Goal: Task Accomplishment & Management: Manage account settings

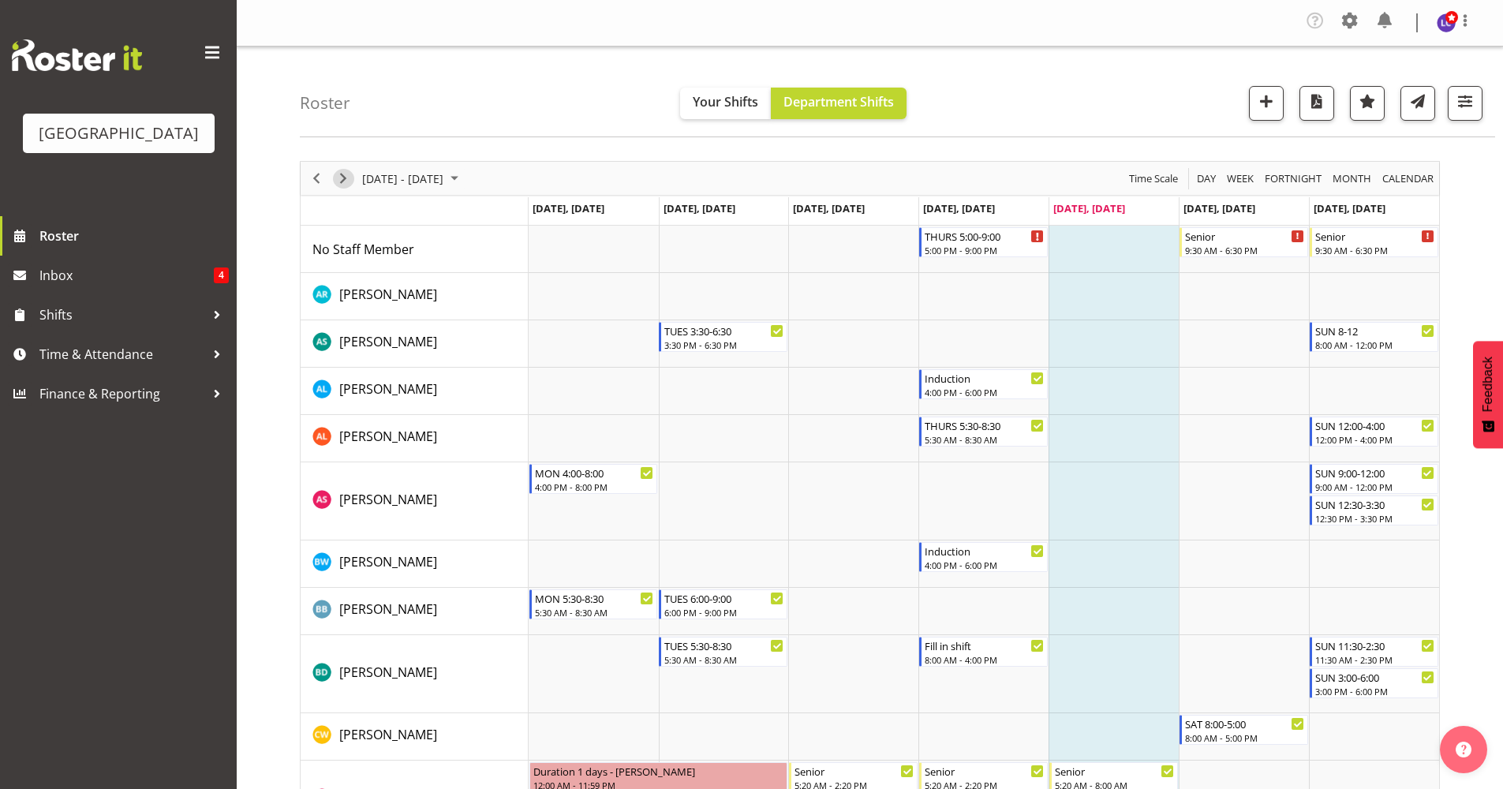
click at [343, 176] on span "Next" at bounding box center [343, 179] width 19 height 20
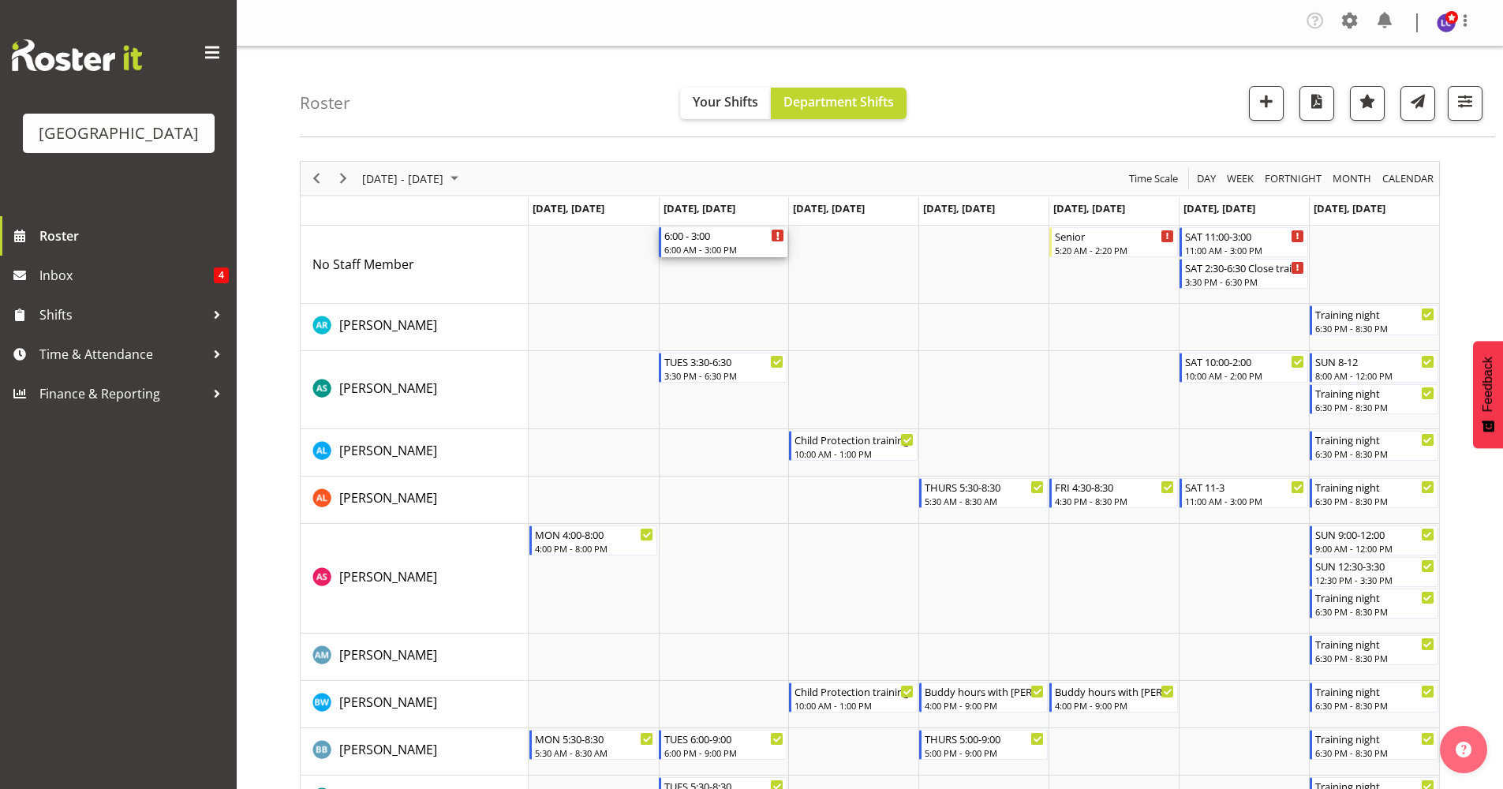
click at [724, 244] on div "6:00 AM - 3:00 PM" at bounding box center [724, 249] width 120 height 13
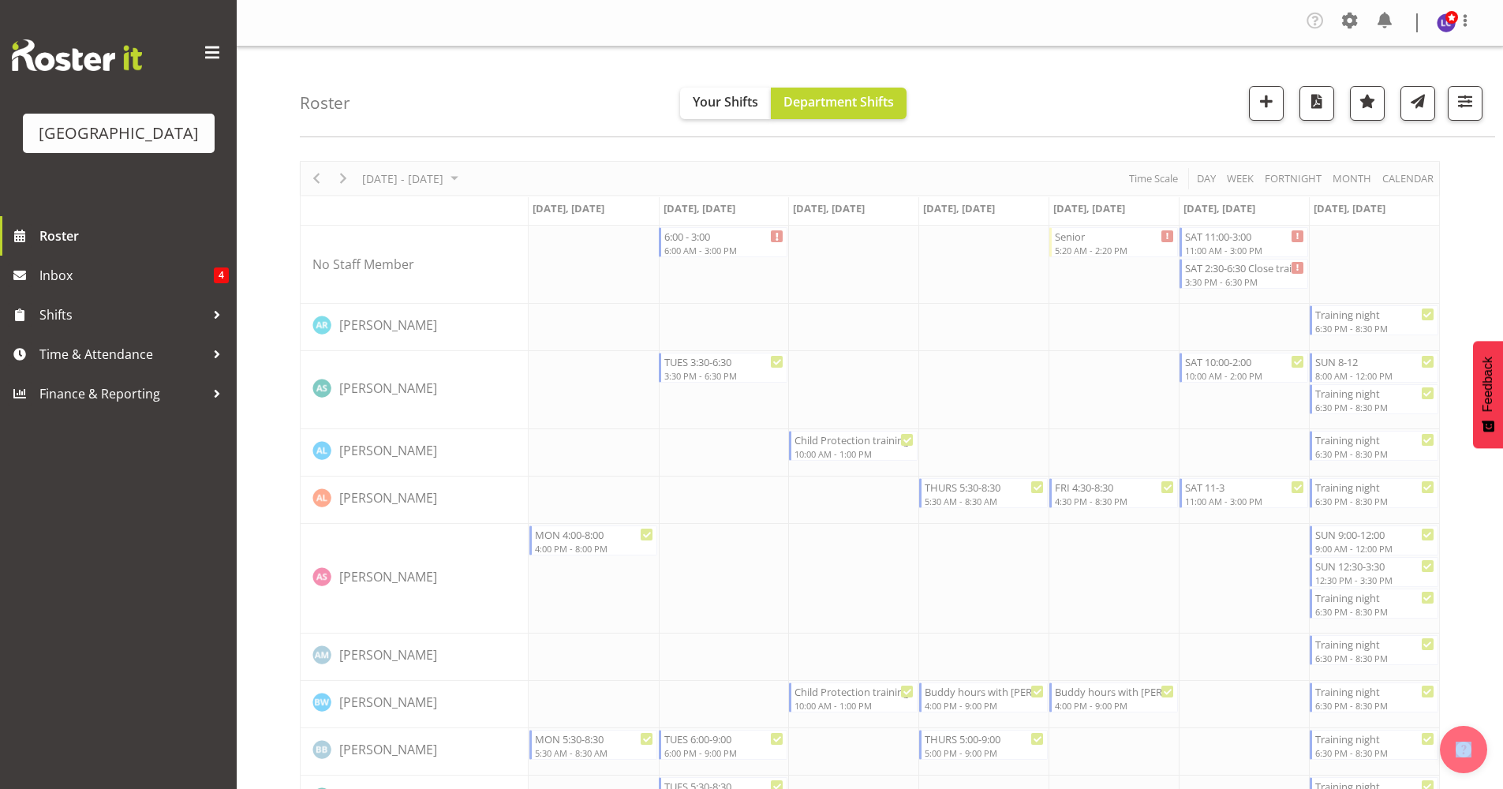
select select "8"
select select "2025"
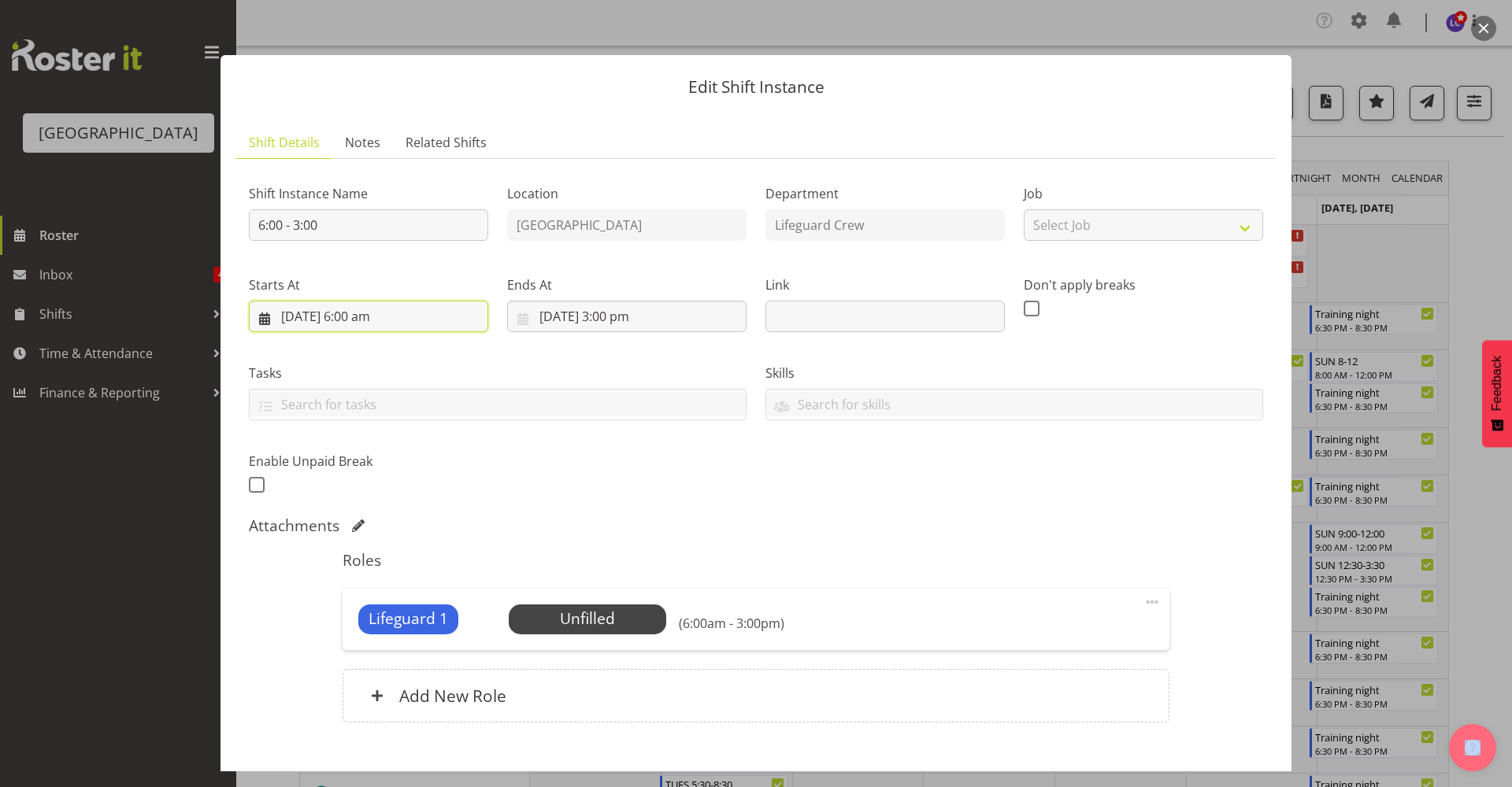
click at [430, 327] on input "[DATE] 6:00 am" at bounding box center [368, 316] width 240 height 32
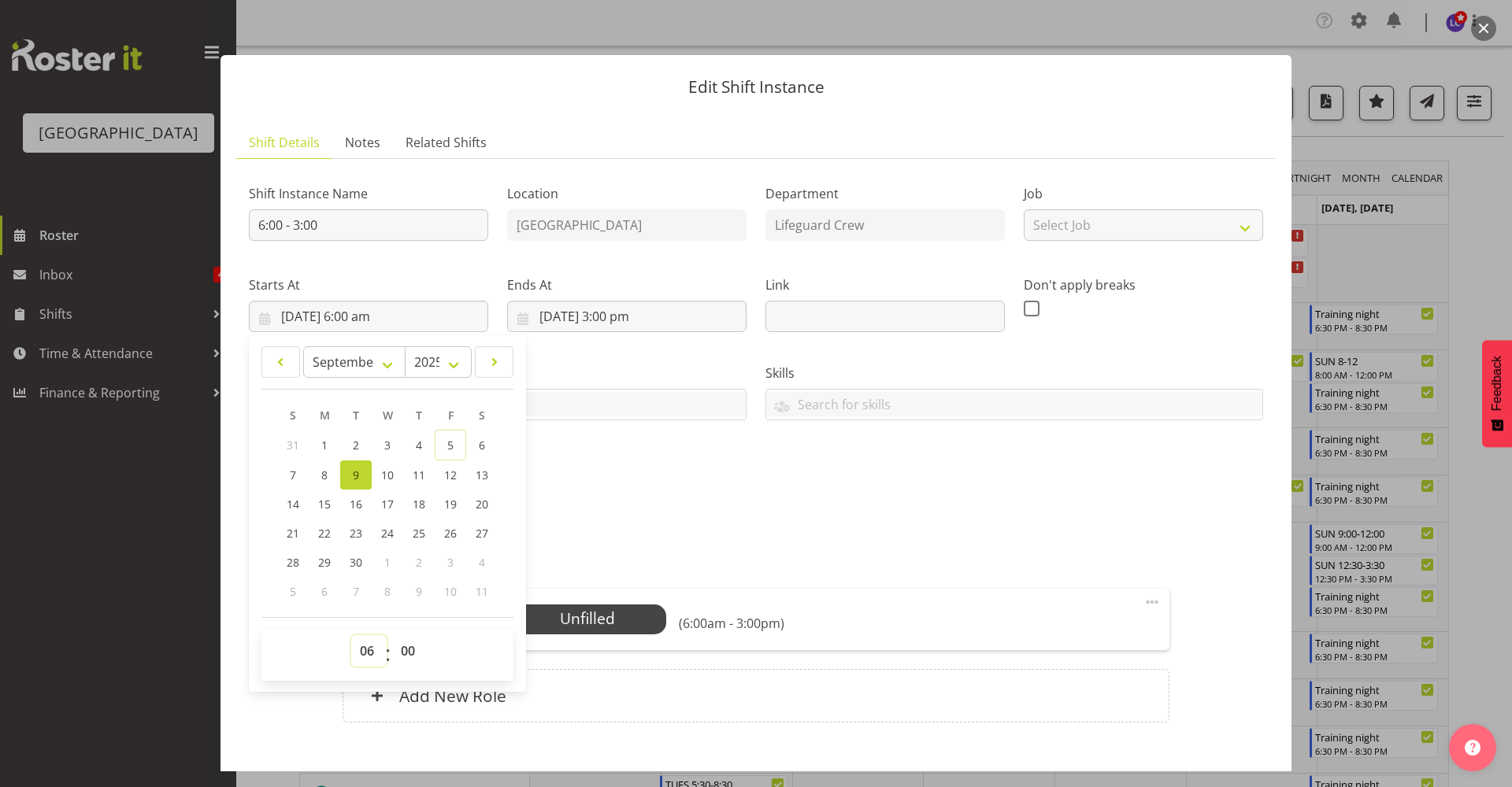
click at [371, 655] on select "00 01 02 03 04 05 06 07 08 09 10 11 12 13 14 15 16 17 18 19 20 21 22 23" at bounding box center [368, 651] width 35 height 32
select select "9"
click at [351, 635] on select "00 01 02 03 04 05 06 07 08 09 10 11 12 13 14 15 16 17 18 19 20 21 22 23" at bounding box center [368, 651] width 35 height 32
type input "[DATE] 9:00 am"
click at [664, 505] on div "Shift Instance Name 6:00 - 3:00 Location [GEOGRAPHIC_DATA] Department Lifeguard…" at bounding box center [756, 333] width 1033 height 344
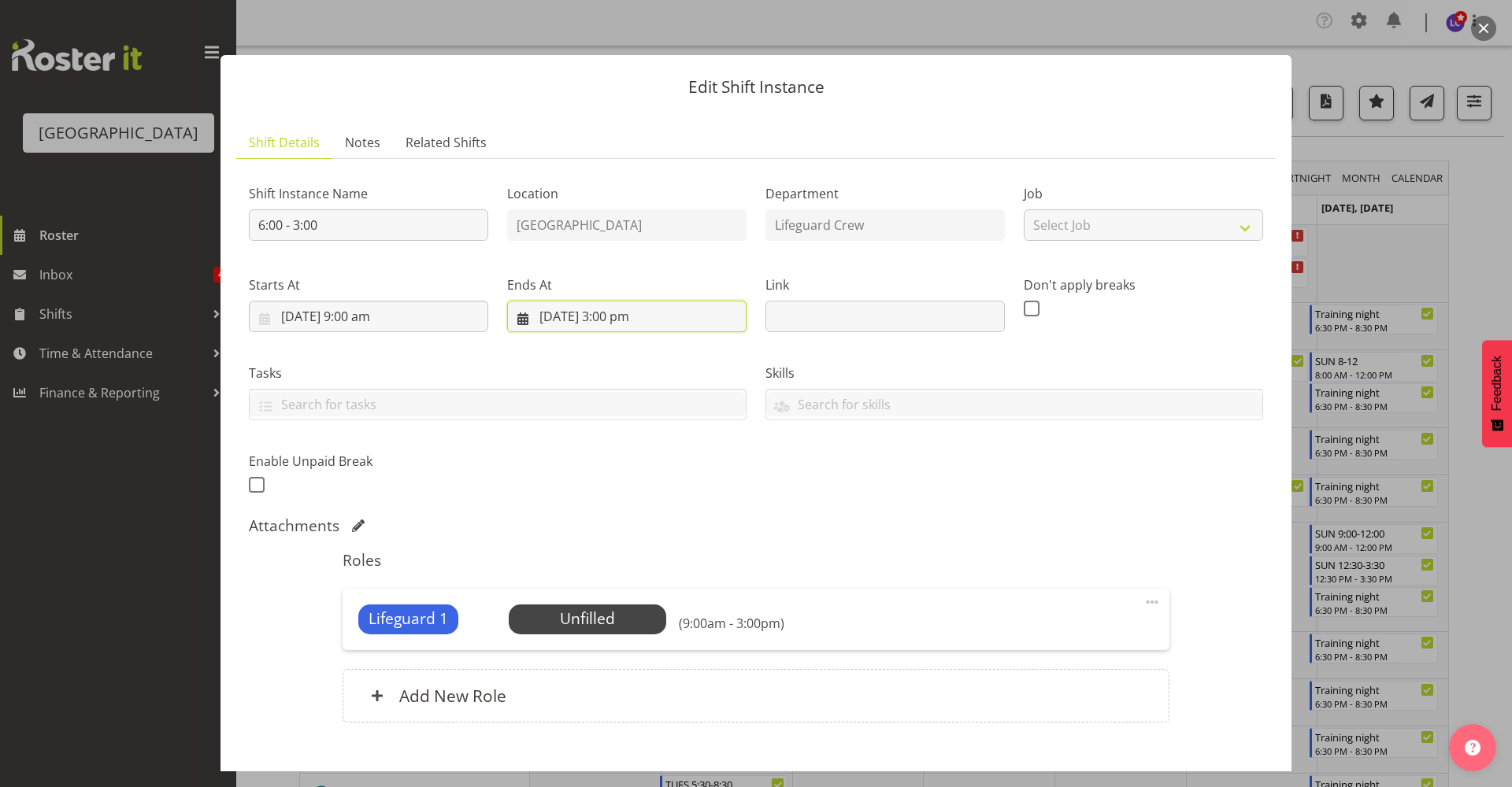
click at [636, 326] on input "[DATE] 3:00 pm" at bounding box center [627, 316] width 240 height 32
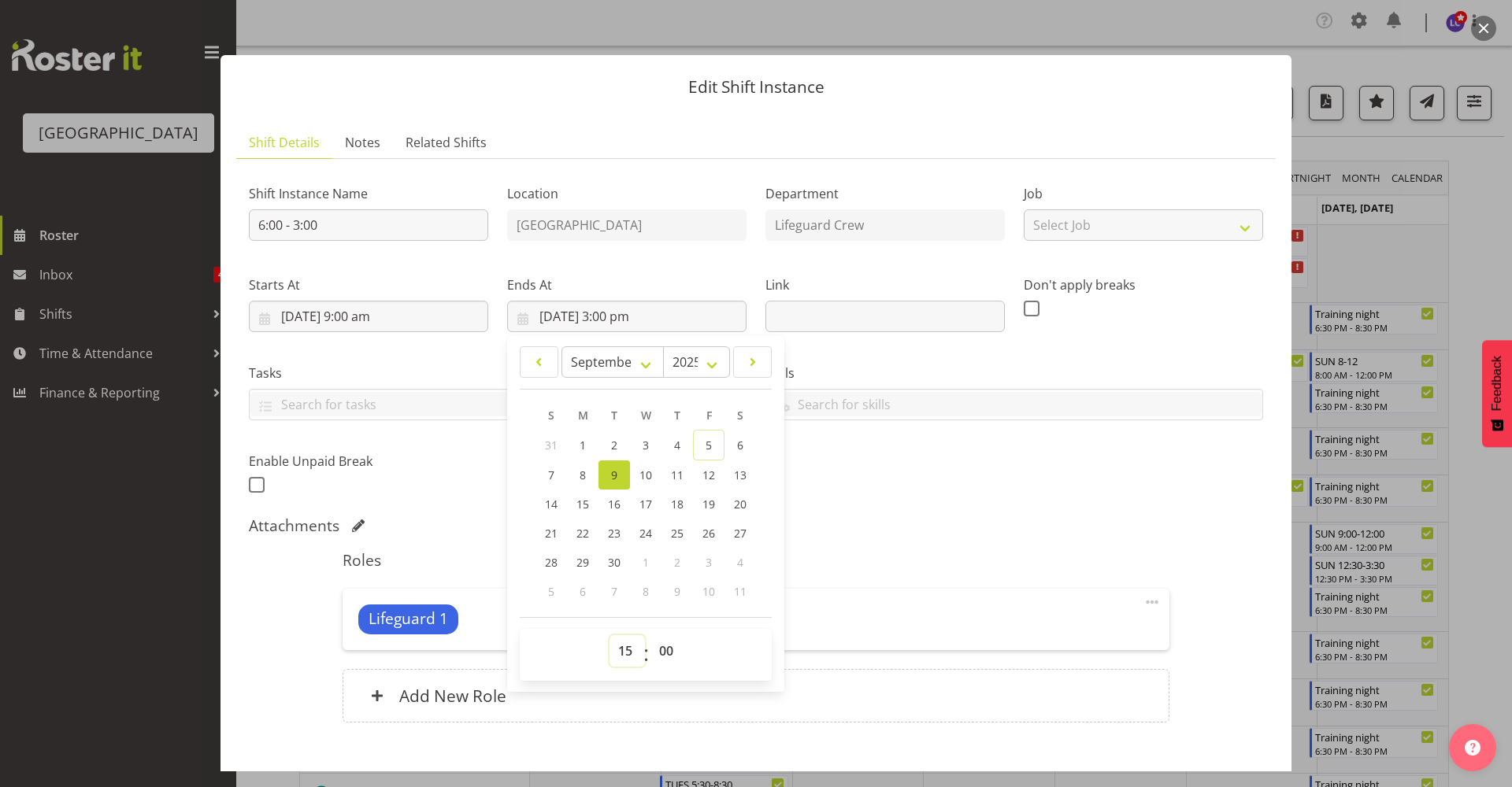
click at [628, 650] on select "00 01 02 03 04 05 06 07 08 09 10 11 12 13 14 15 16 17 18 19 20 21 22 23" at bounding box center [627, 651] width 35 height 32
select select "12"
click at [610, 635] on select "00 01 02 03 04 05 06 07 08 09 10 11 12 13 14 15 16 17 18 19 20 21 22 23" at bounding box center [627, 651] width 35 height 32
type input "[DATE] 12:00 pm"
click at [919, 486] on div "Shift Instance Name 6:00 - 3:00 Location [GEOGRAPHIC_DATA] Department Lifeguard…" at bounding box center [756, 333] width 1033 height 344
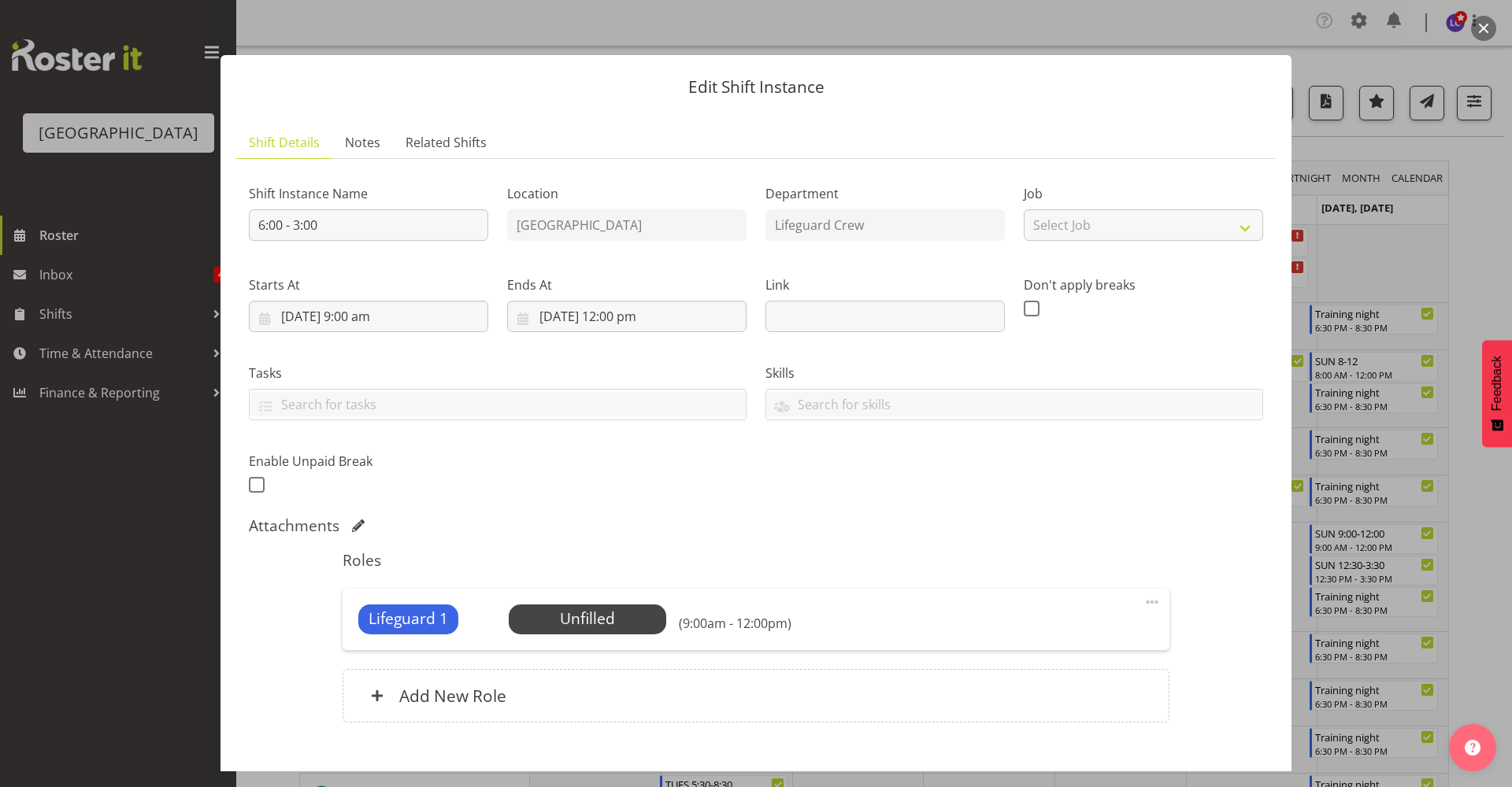
scroll to position [92, 0]
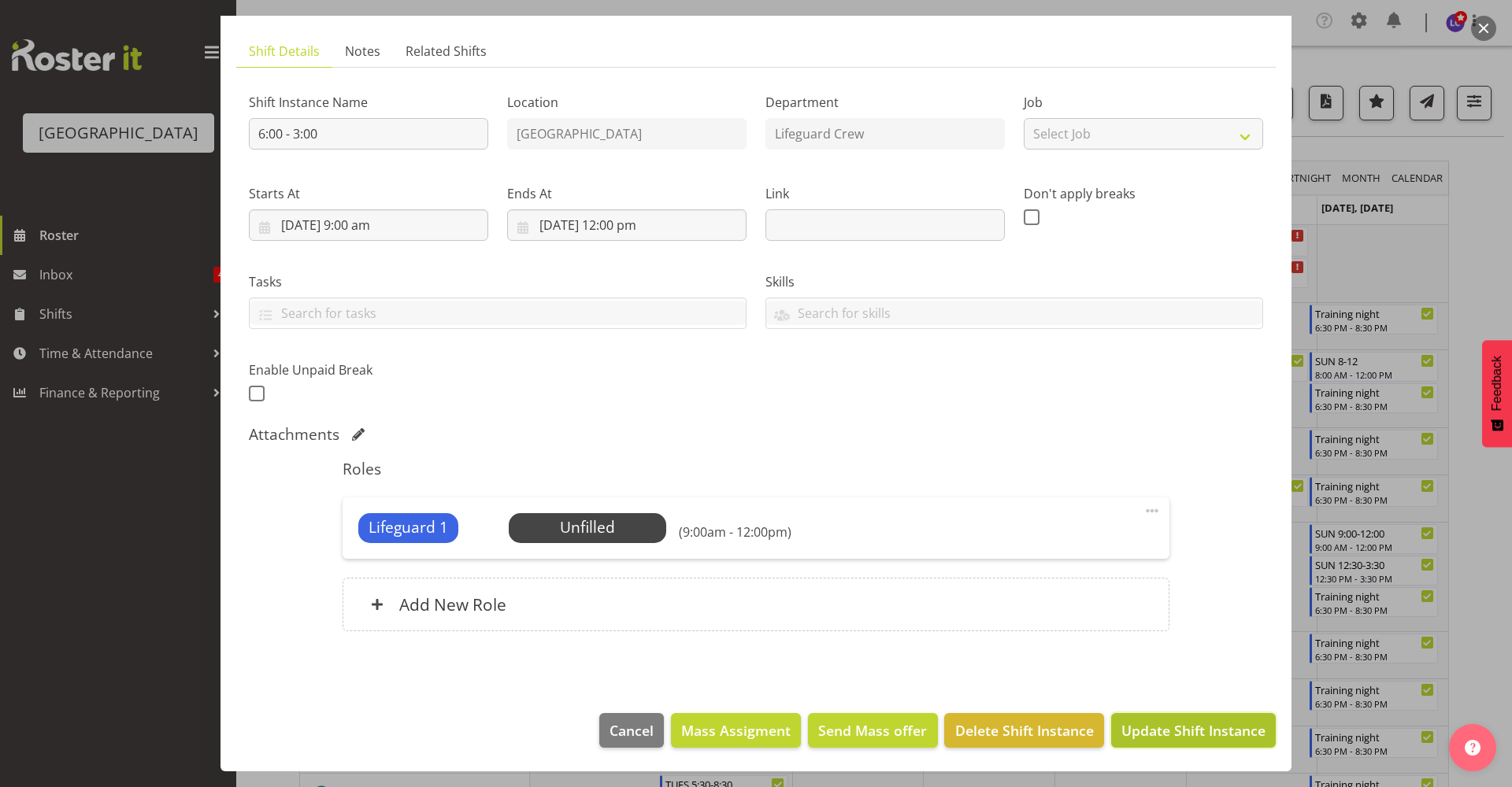
click at [1170, 733] on span "Update Shift Instance" at bounding box center [1193, 730] width 144 height 21
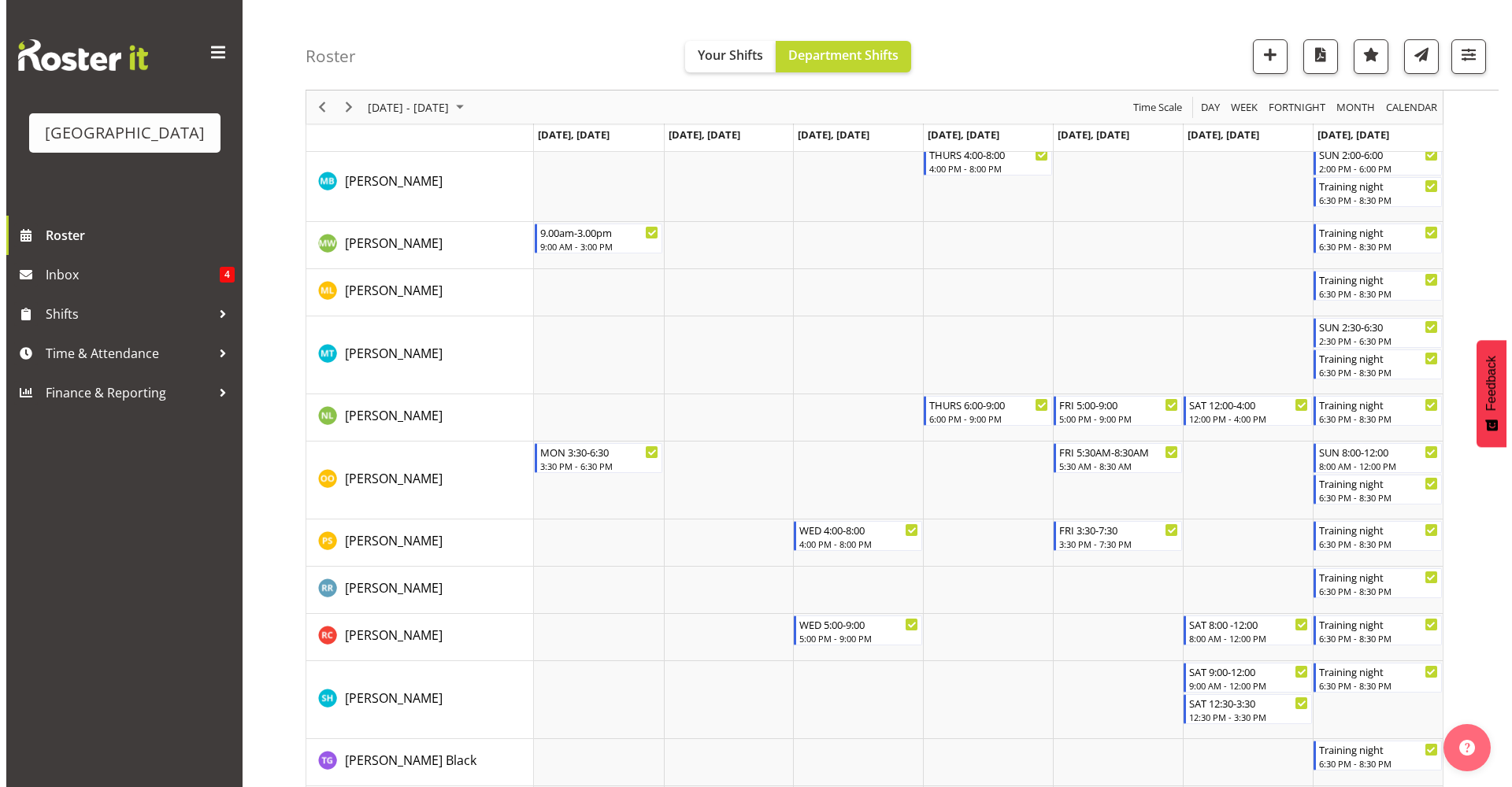
scroll to position [1932, 0]
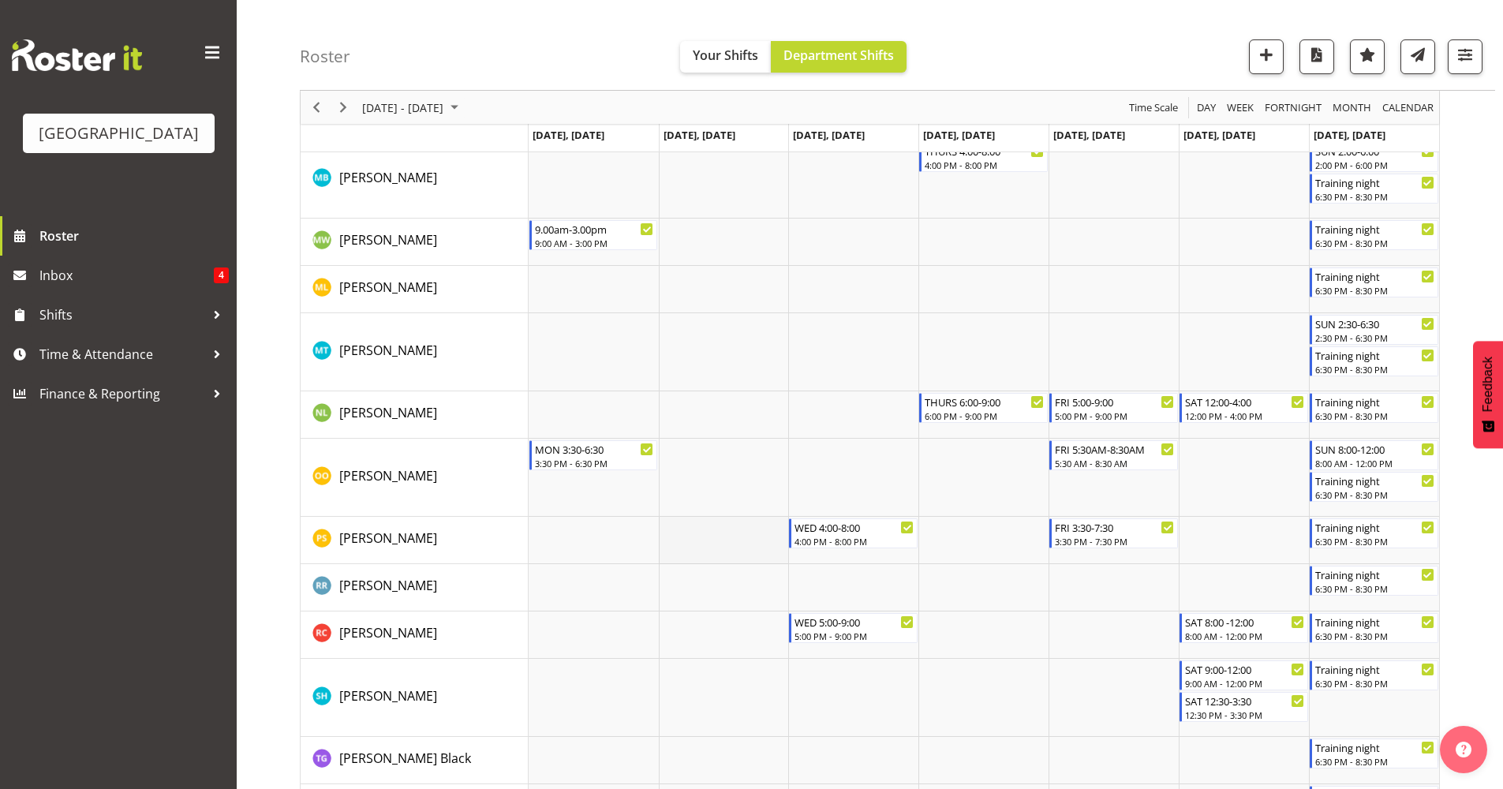
click at [742, 544] on td "Timeline Week of September 12, 2025" at bounding box center [724, 540] width 130 height 47
select select "14"
select select "51"
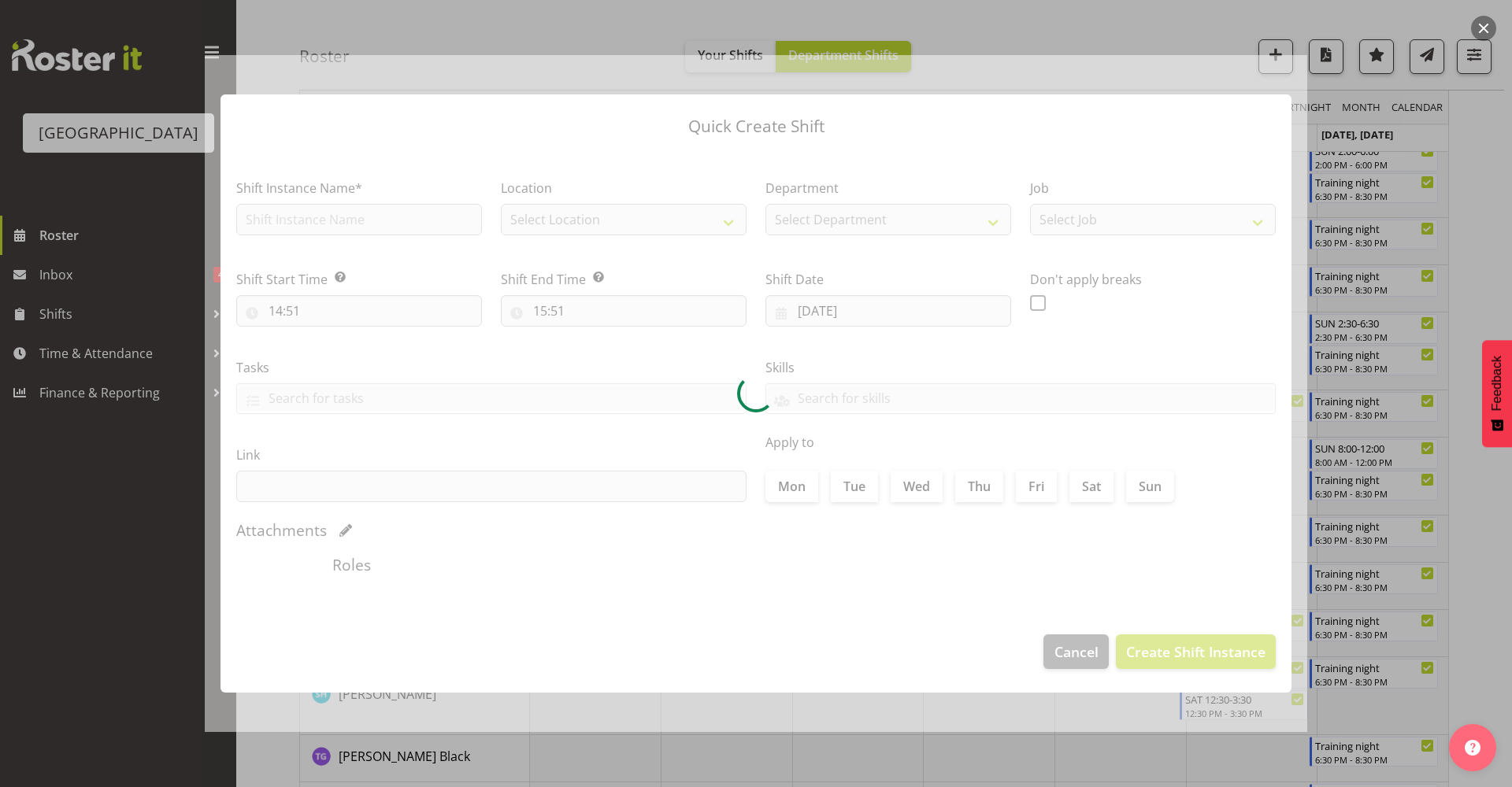
type input "[DATE]"
checkbox input "true"
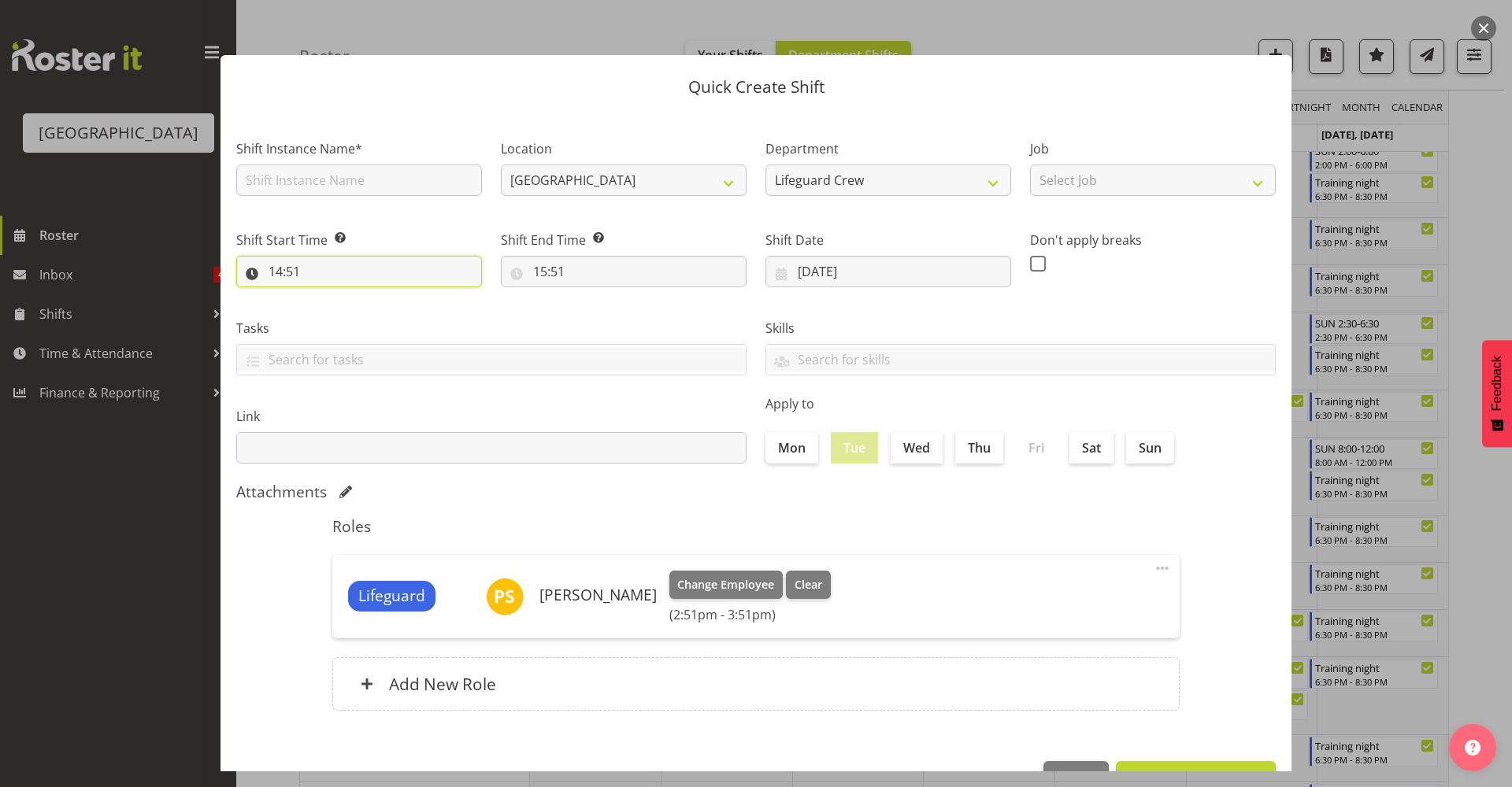
click at [379, 273] on input "14:51" at bounding box center [359, 271] width 246 height 32
click at [341, 318] on select "00 01 02 03 04 05 06 07 08 09 10 11 12 13 14 15 16 17 18 19 20 21 22 23" at bounding box center [343, 312] width 35 height 32
select select "12"
click at [326, 296] on select "00 01 02 03 04 05 06 07 08 09 10 11 12 13 14 15 16 17 18 19 20 21 22 23" at bounding box center [343, 312] width 35 height 32
type input "12:51"
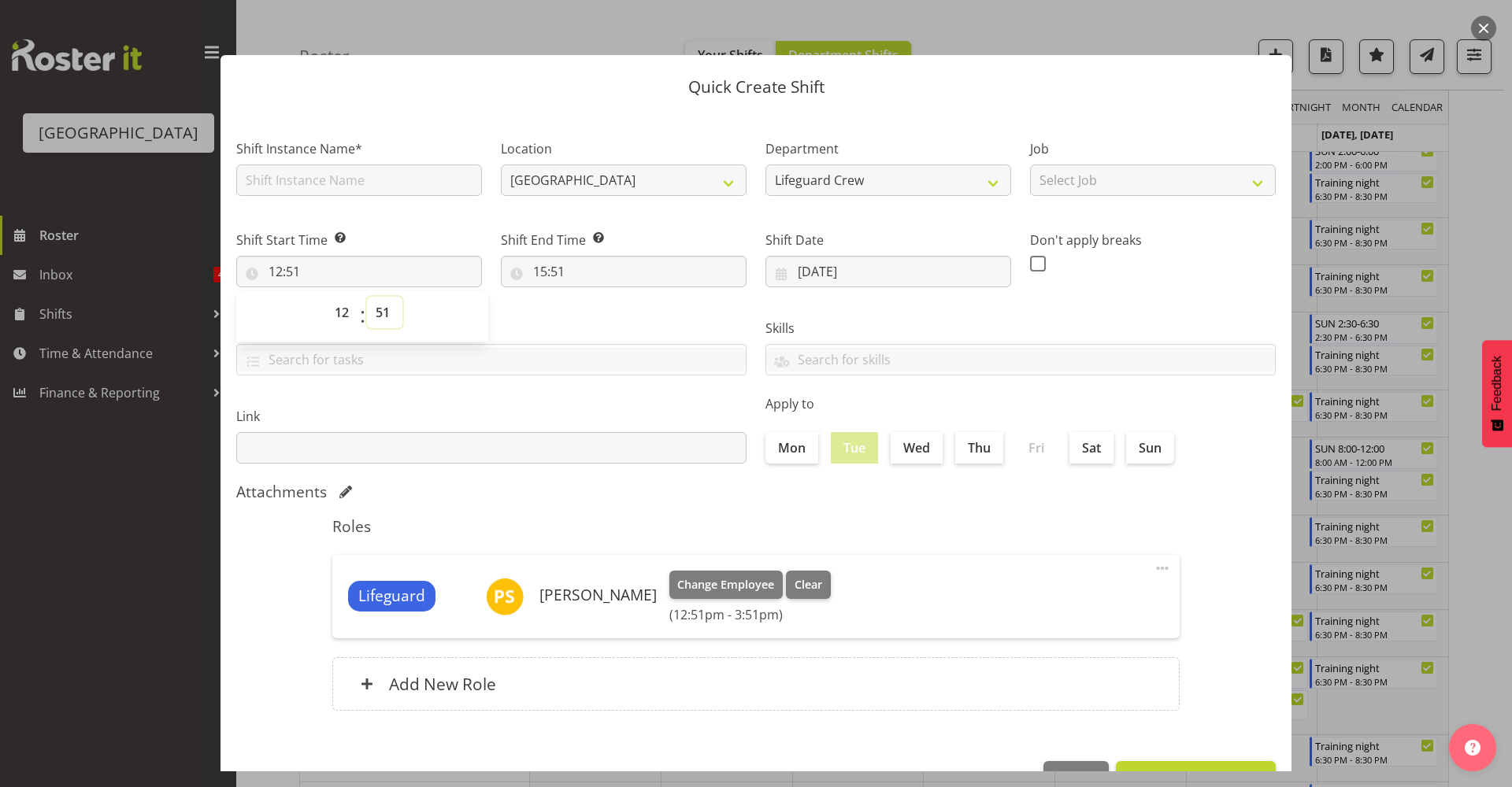
click at [389, 318] on select "00 01 02 03 04 05 06 07 08 09 10 11 12 13 14 15 16 17 18 19 20 21 22 23 24 25 2…" at bounding box center [384, 312] width 35 height 32
select select "0"
click at [367, 296] on select "00 01 02 03 04 05 06 07 08 09 10 11 12 13 14 15 16 17 18 19 20 21 22 23 24 25 2…" at bounding box center [384, 312] width 35 height 32
type input "12:00"
click at [595, 285] on input "15:51" at bounding box center [624, 271] width 246 height 32
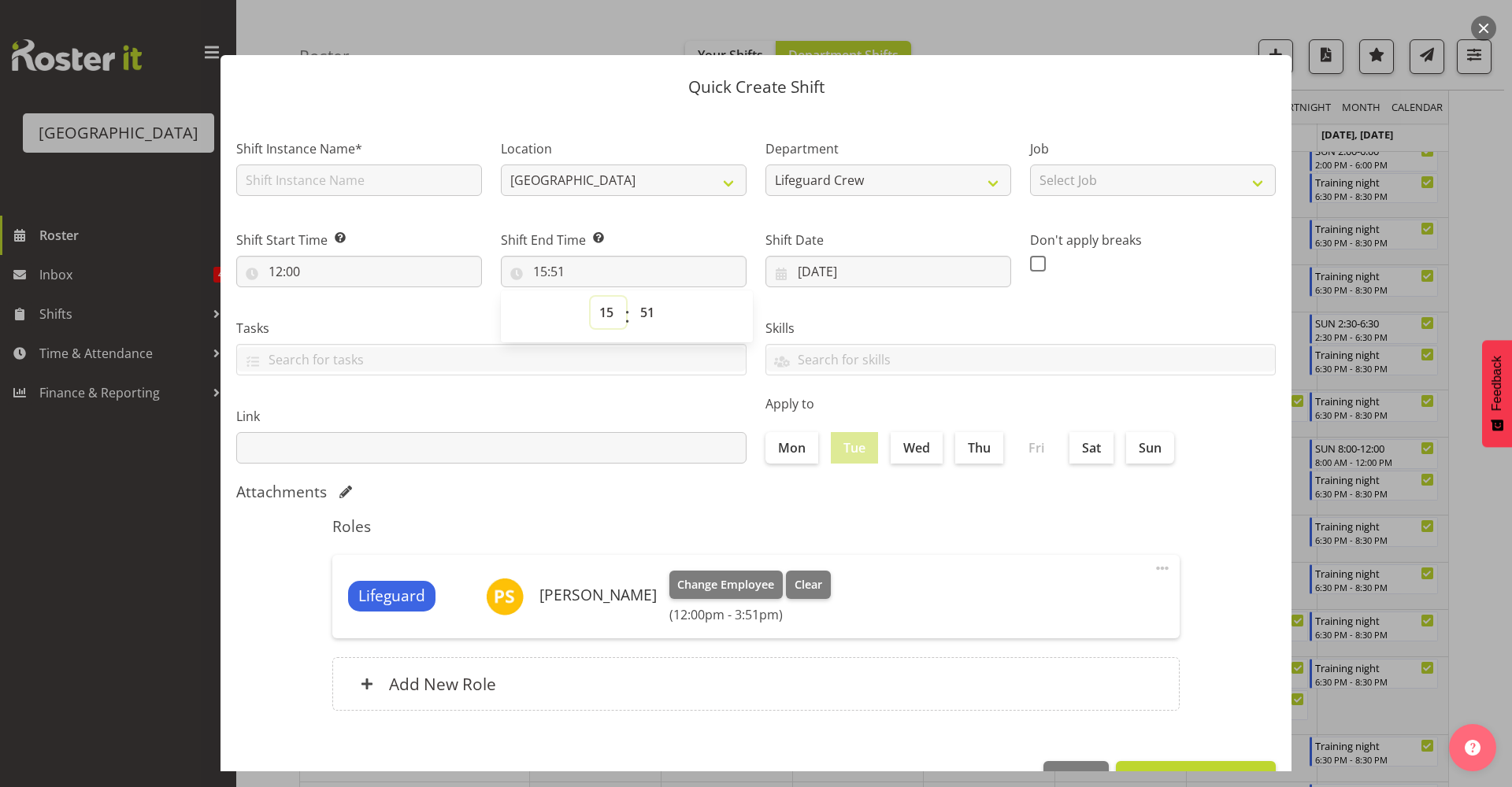
click at [604, 310] on select "00 01 02 03 04 05 06 07 08 09 10 11 12 13 14 15 16 17 18 19 20 21 22 23" at bounding box center [608, 312] width 35 height 32
select select "16"
click at [591, 296] on select "00 01 02 03 04 05 06 07 08 09 10 11 12 13 14 15 16 17 18 19 20 21 22 23" at bounding box center [608, 312] width 35 height 32
type input "16:51"
click at [651, 308] on select "00 01 02 03 04 05 06 07 08 09 10 11 12 13 14 15 16 17 18 19 20 21 22 23 24 25 2…" at bounding box center [649, 312] width 35 height 32
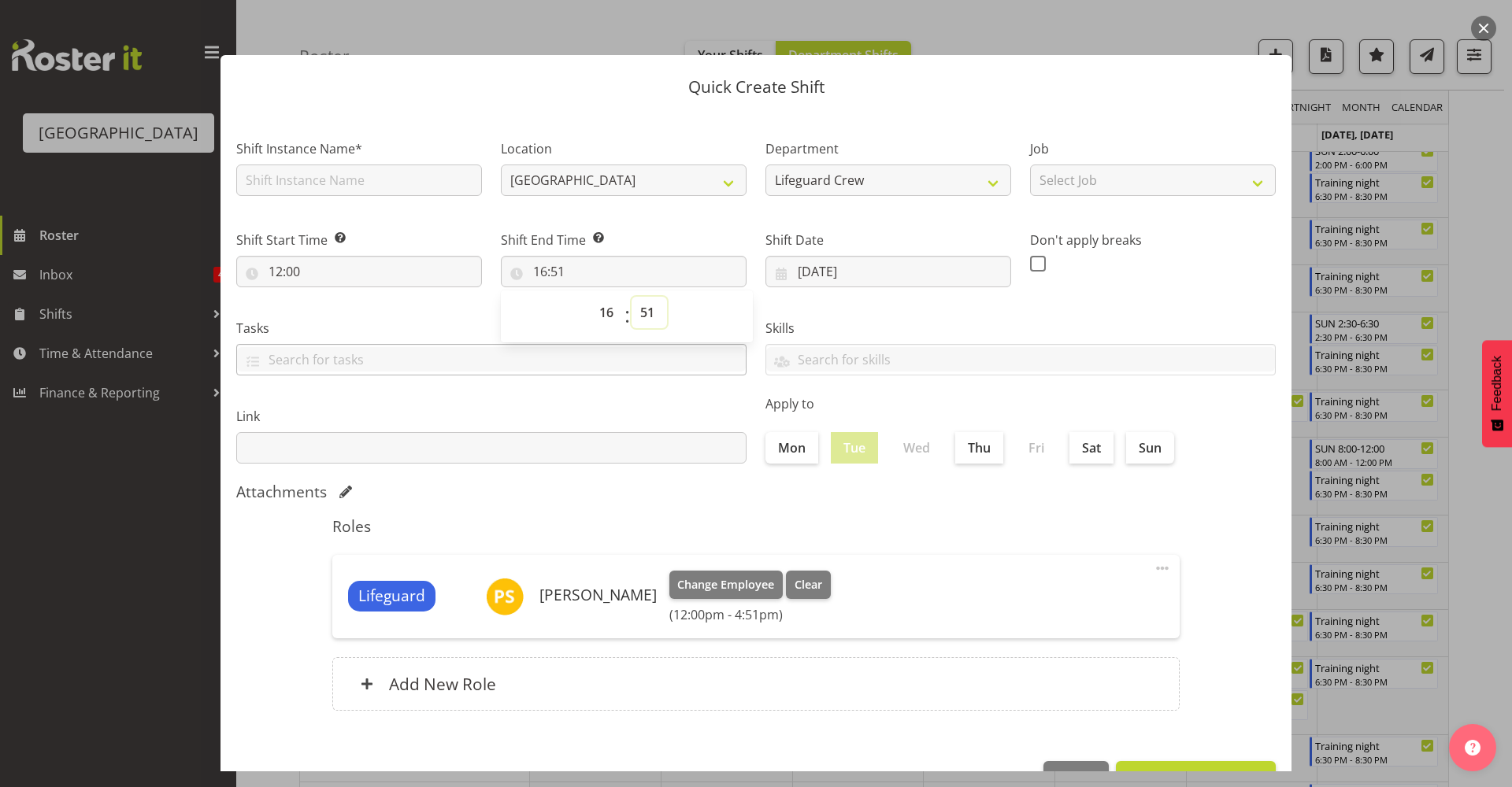
select select "0"
click at [632, 296] on select "00 01 02 03 04 05 06 07 08 09 10 11 12 13 14 15 16 17 18 19 20 21 22 23 24 25 2…" at bounding box center [649, 312] width 35 height 32
type input "16:00"
click at [916, 509] on div "Roles Lifeguard [PERSON_NAME] Change Employee Clear (12:00pm - 4:00pm) Edit Del…" at bounding box center [756, 618] width 866 height 221
click at [414, 196] on input "text" at bounding box center [359, 181] width 246 height 32
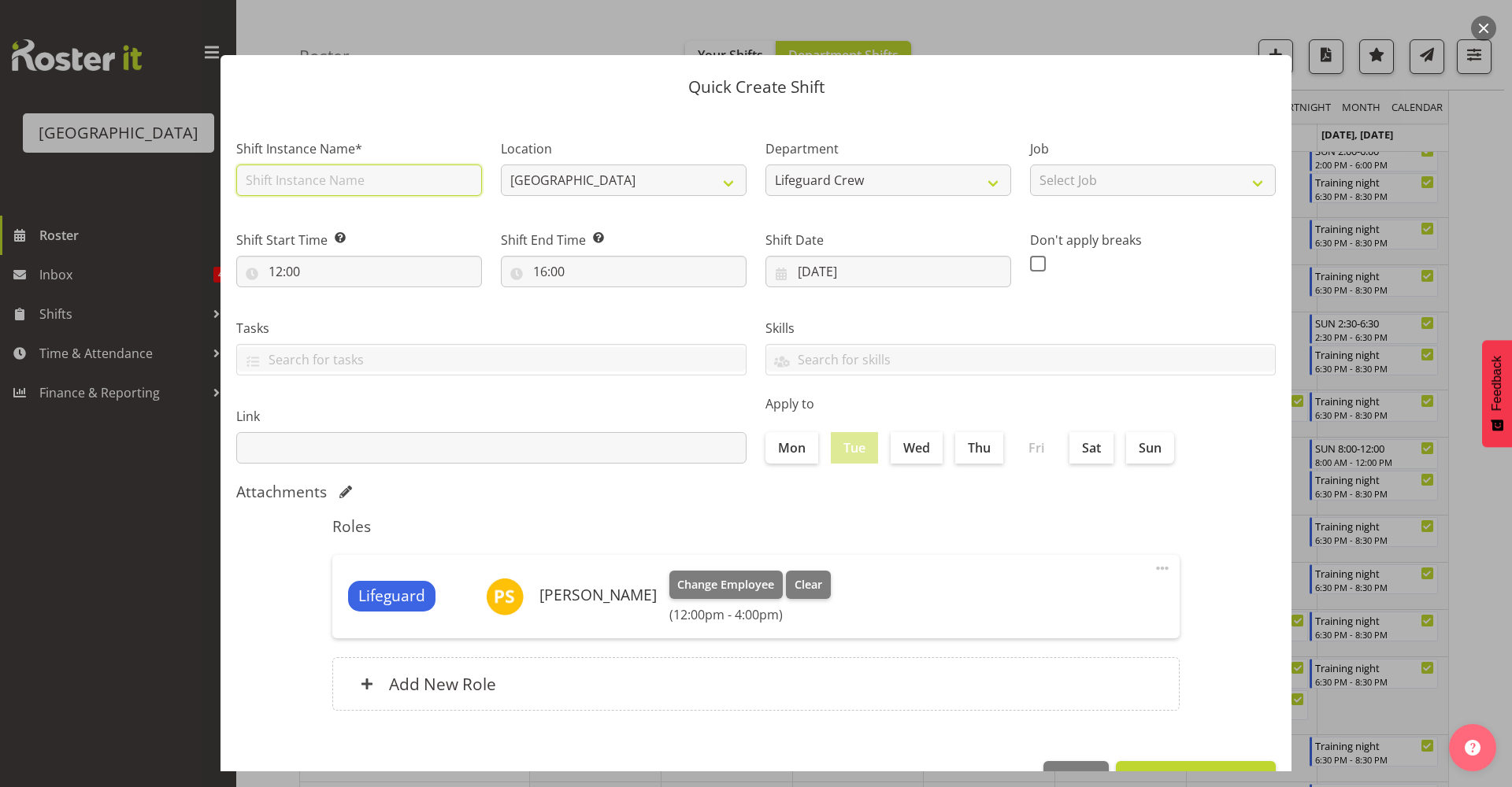
type input "Fill in shift"
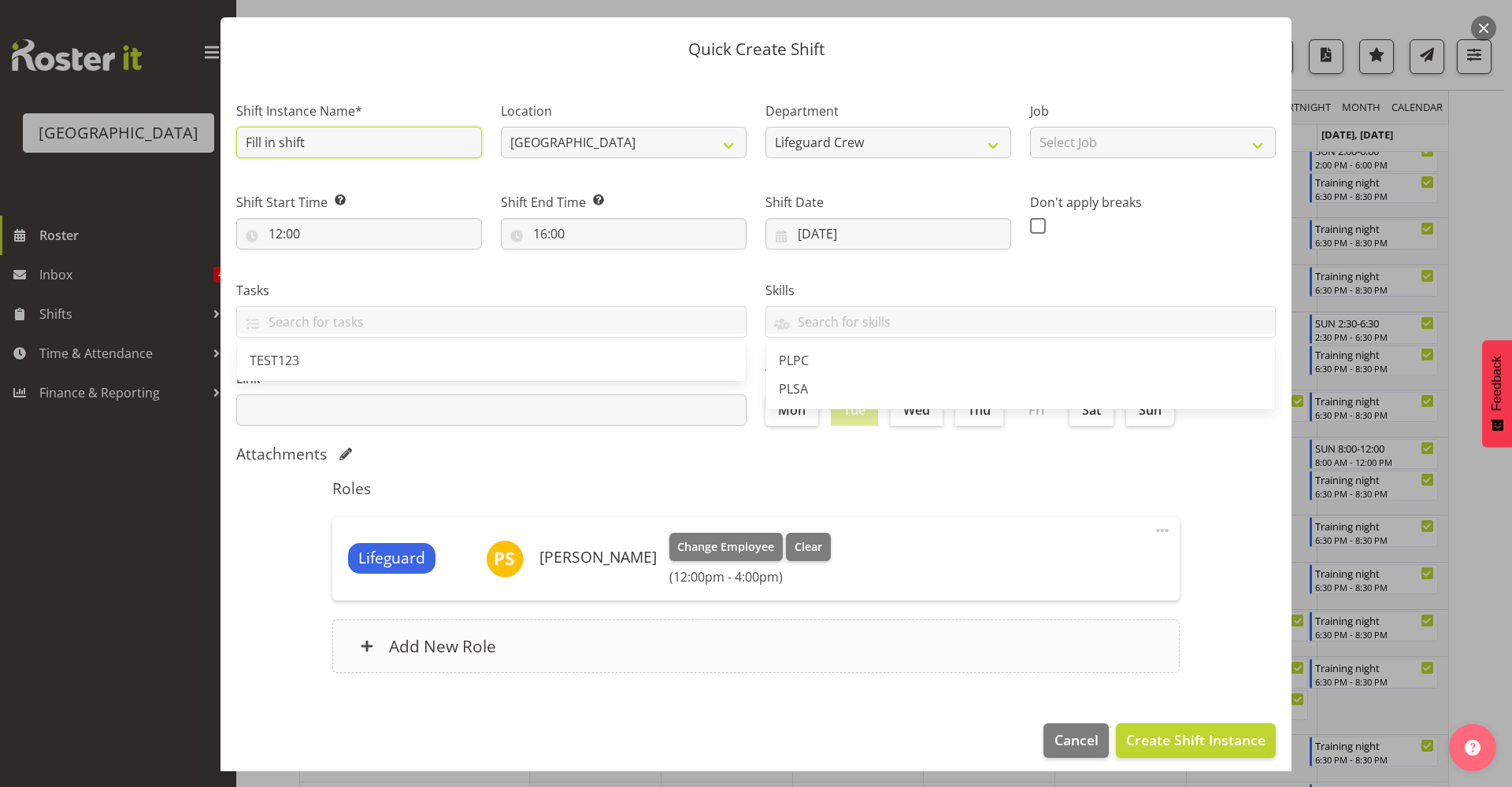
scroll to position [48, 0]
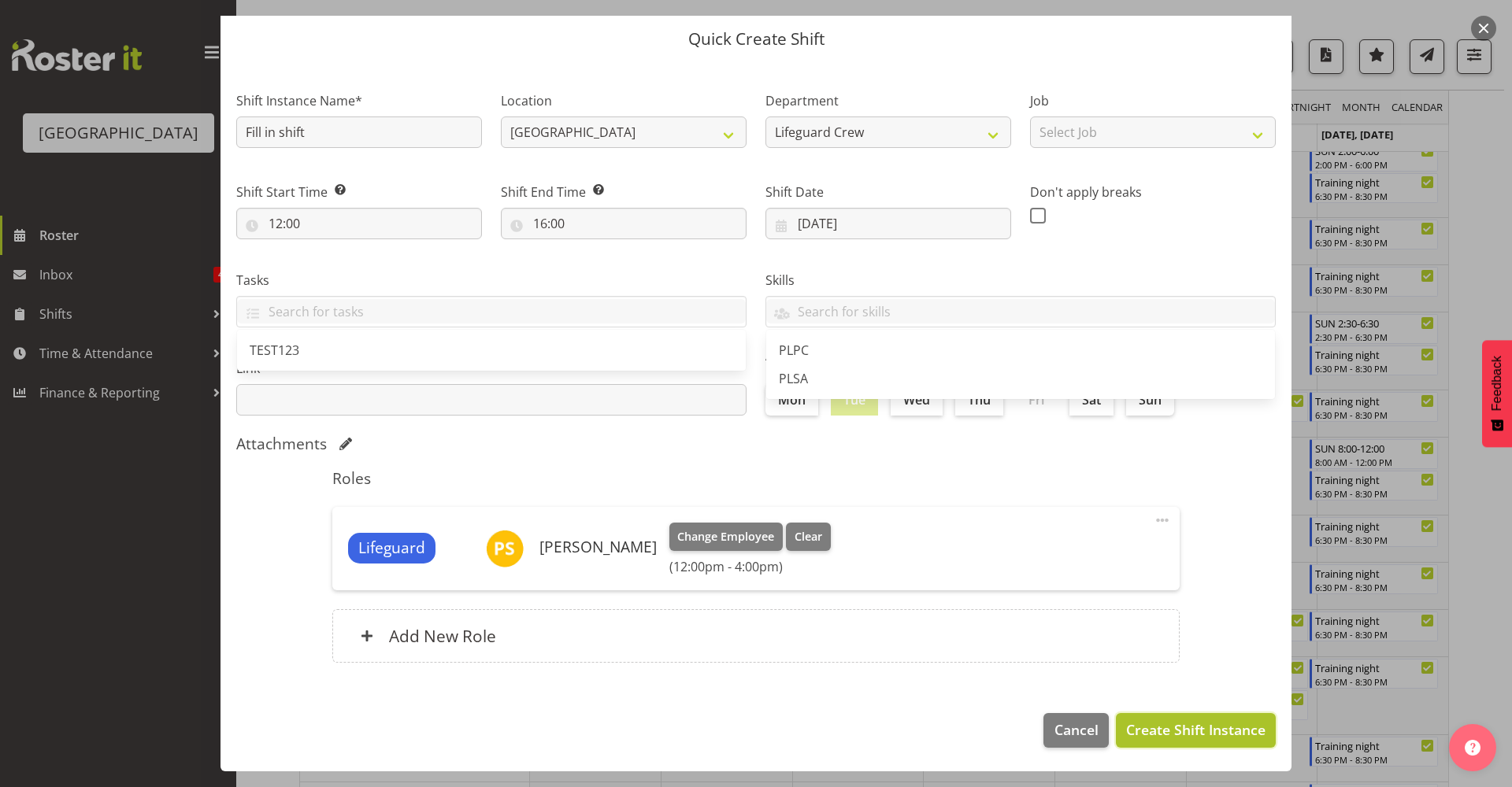
click at [1183, 734] on span "Create Shift Instance" at bounding box center [1196, 729] width 140 height 21
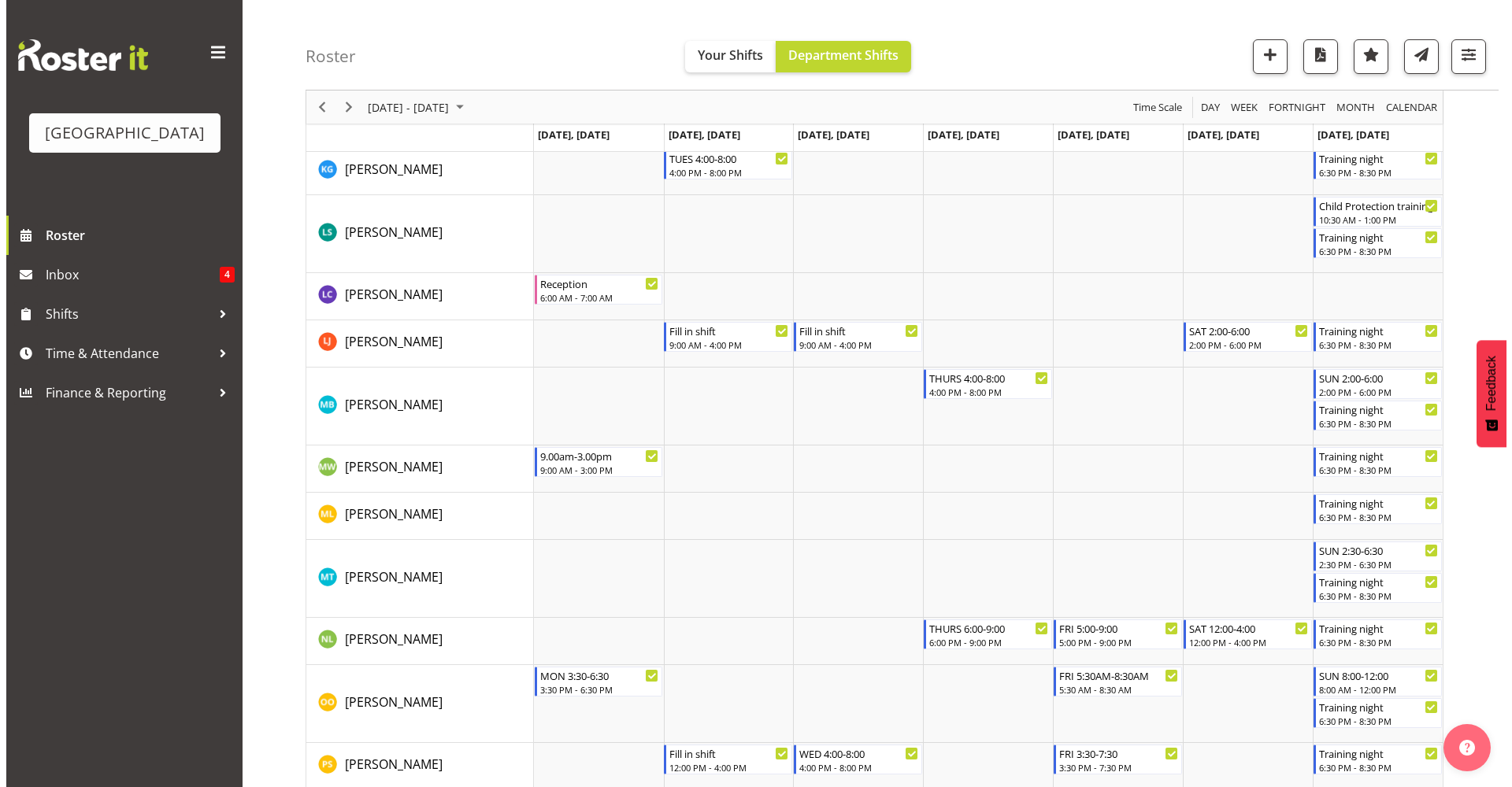
scroll to position [2046, 0]
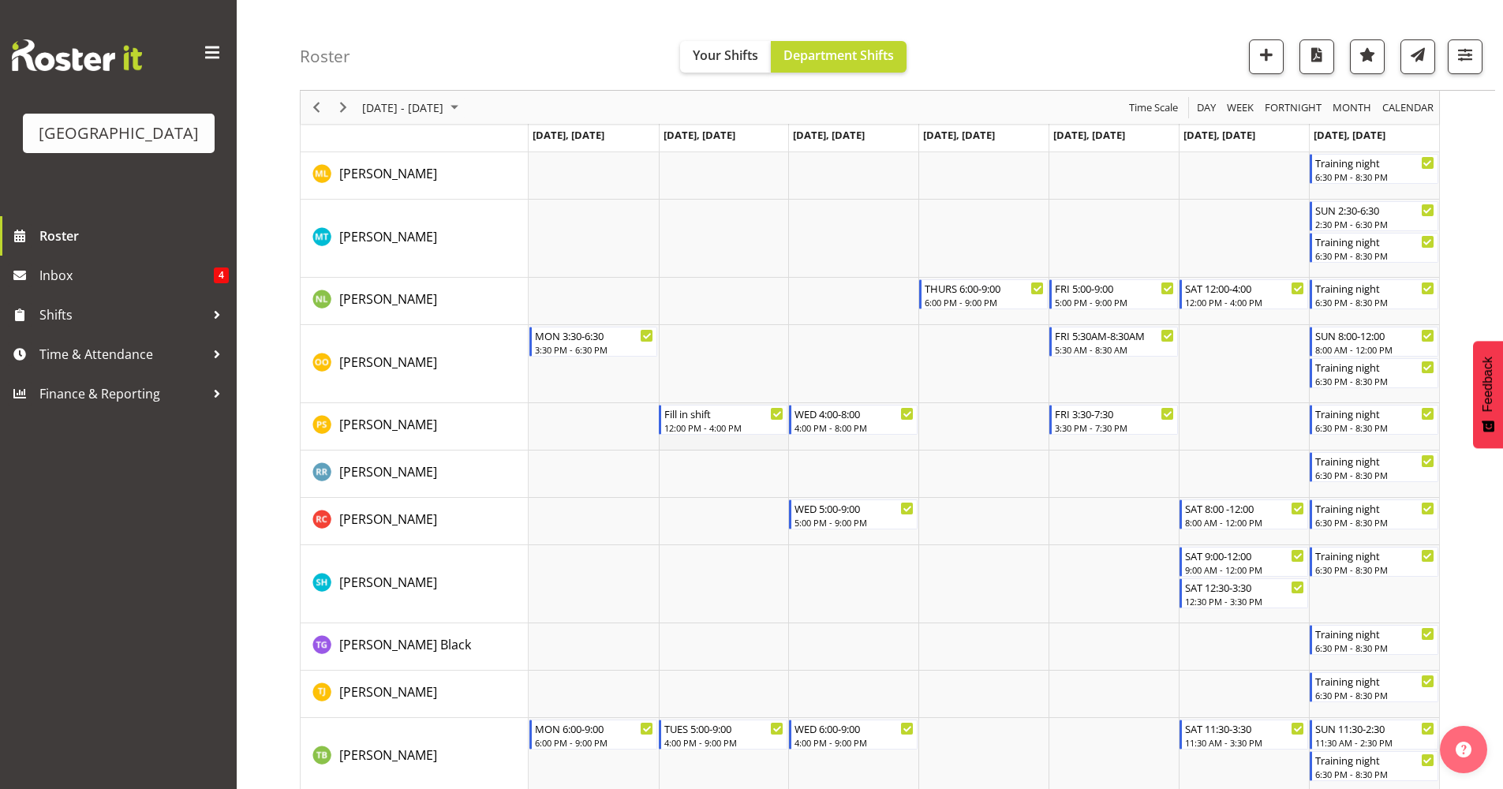
click at [732, 439] on td "Timeline Week of September 12, 2025" at bounding box center [724, 426] width 130 height 47
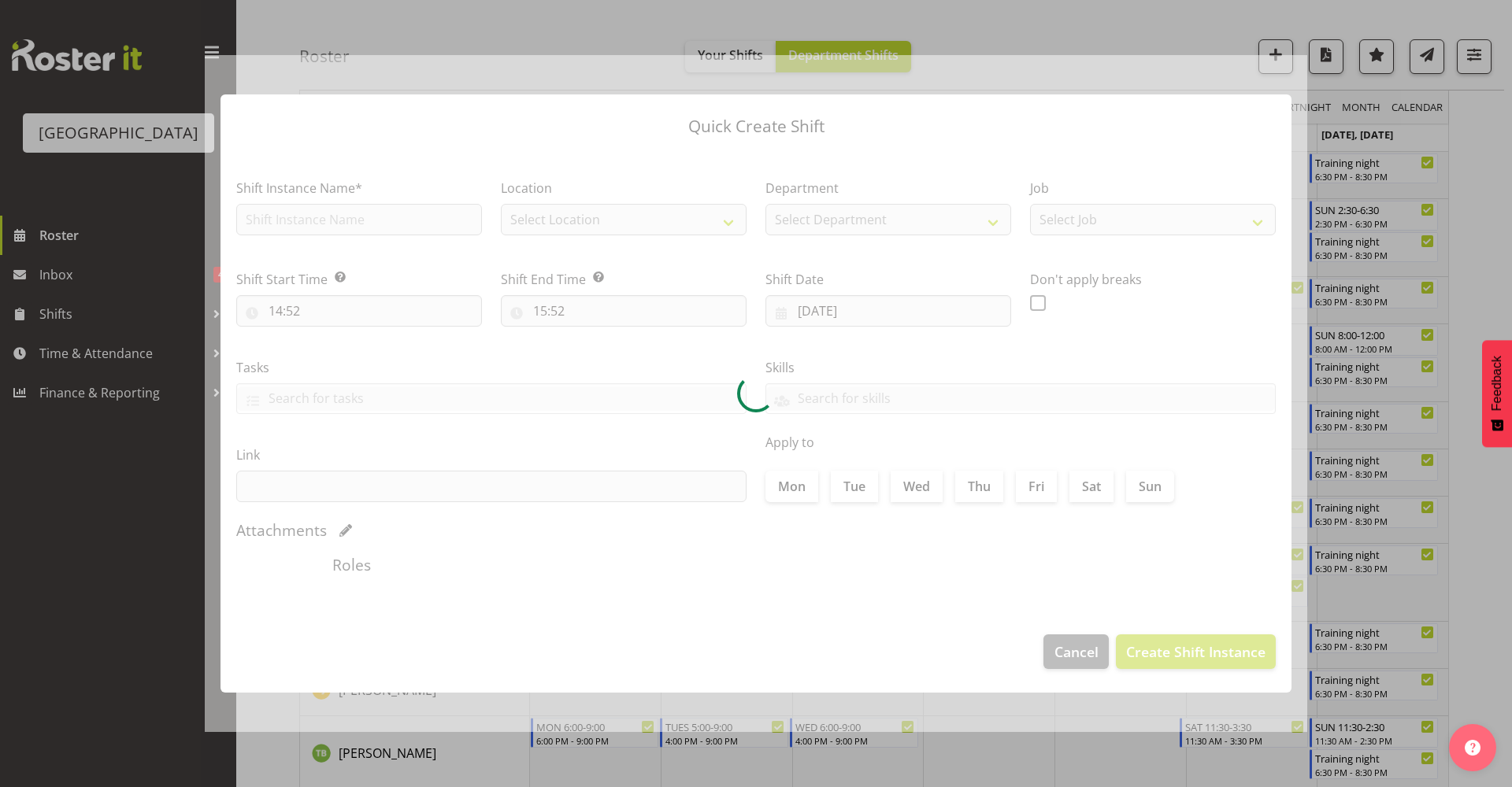
click at [731, 438] on div at bounding box center [756, 393] width 1102 height 677
type input "[DATE]"
checkbox input "true"
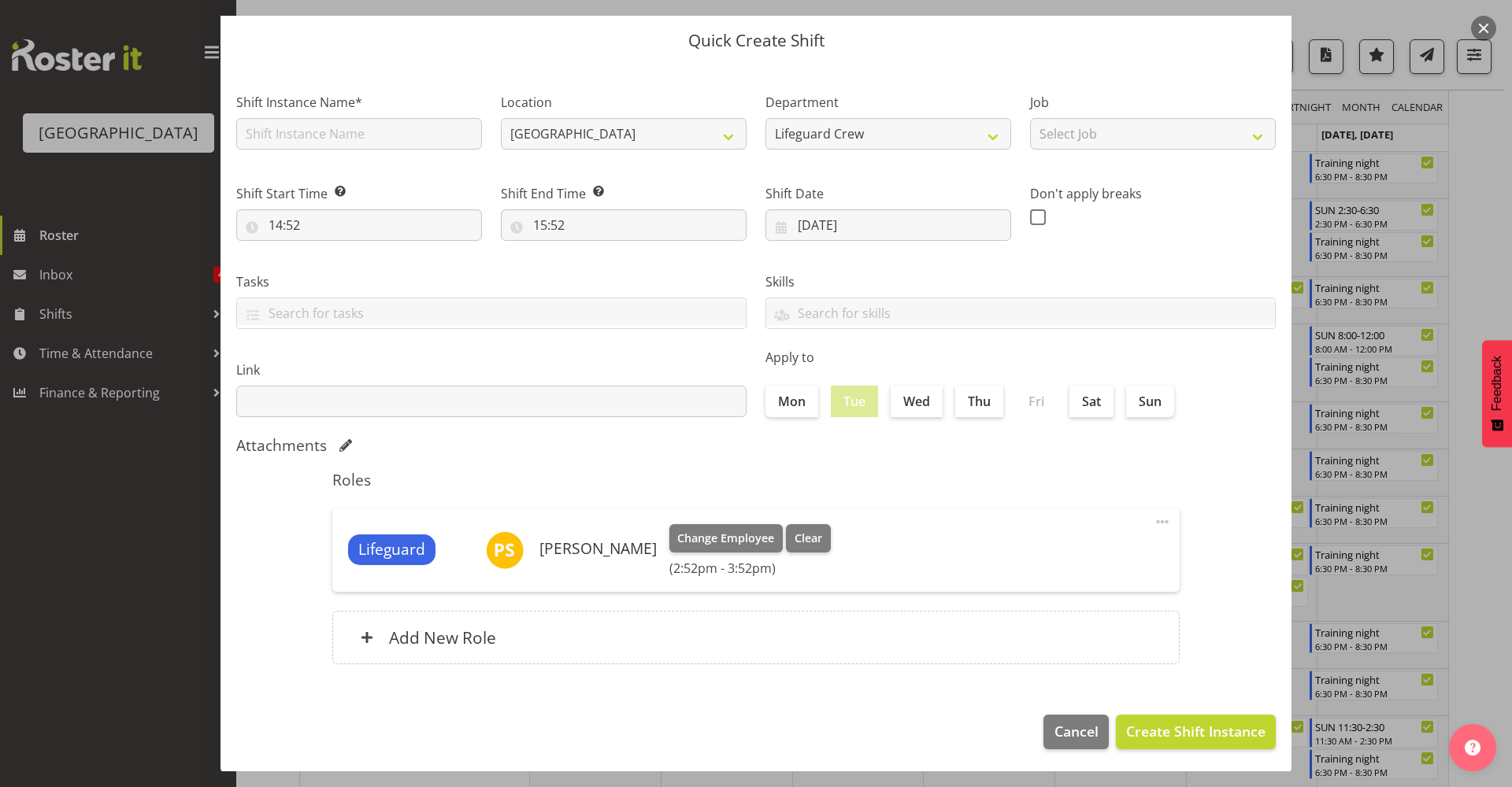
scroll to position [48, 0]
click at [1054, 731] on span "Cancel" at bounding box center [1076, 729] width 44 height 21
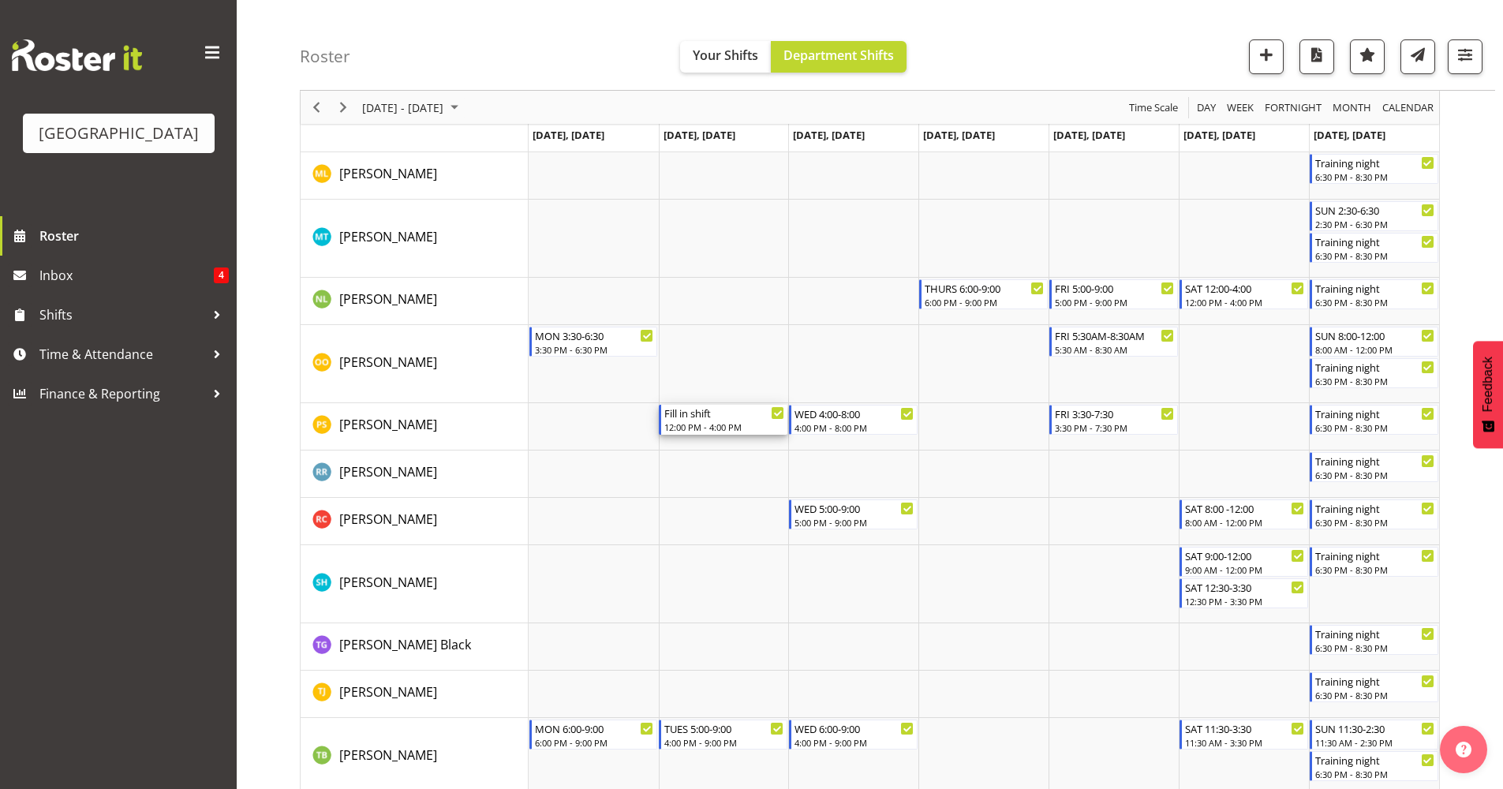
click at [749, 422] on div "12:00 PM - 4:00 PM" at bounding box center [724, 426] width 120 height 13
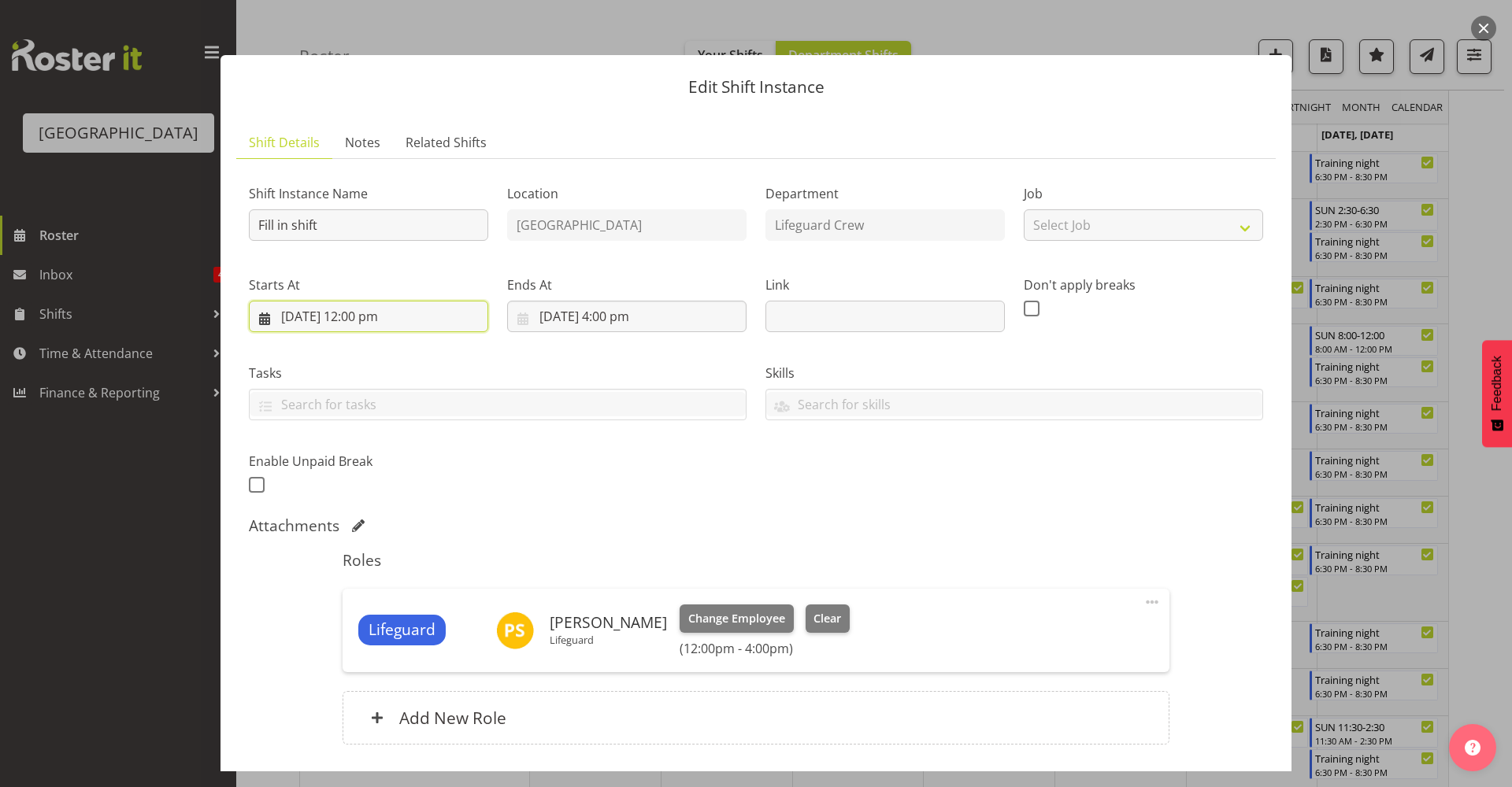
click at [381, 318] on input "[DATE] 12:00 pm" at bounding box center [368, 316] width 240 height 32
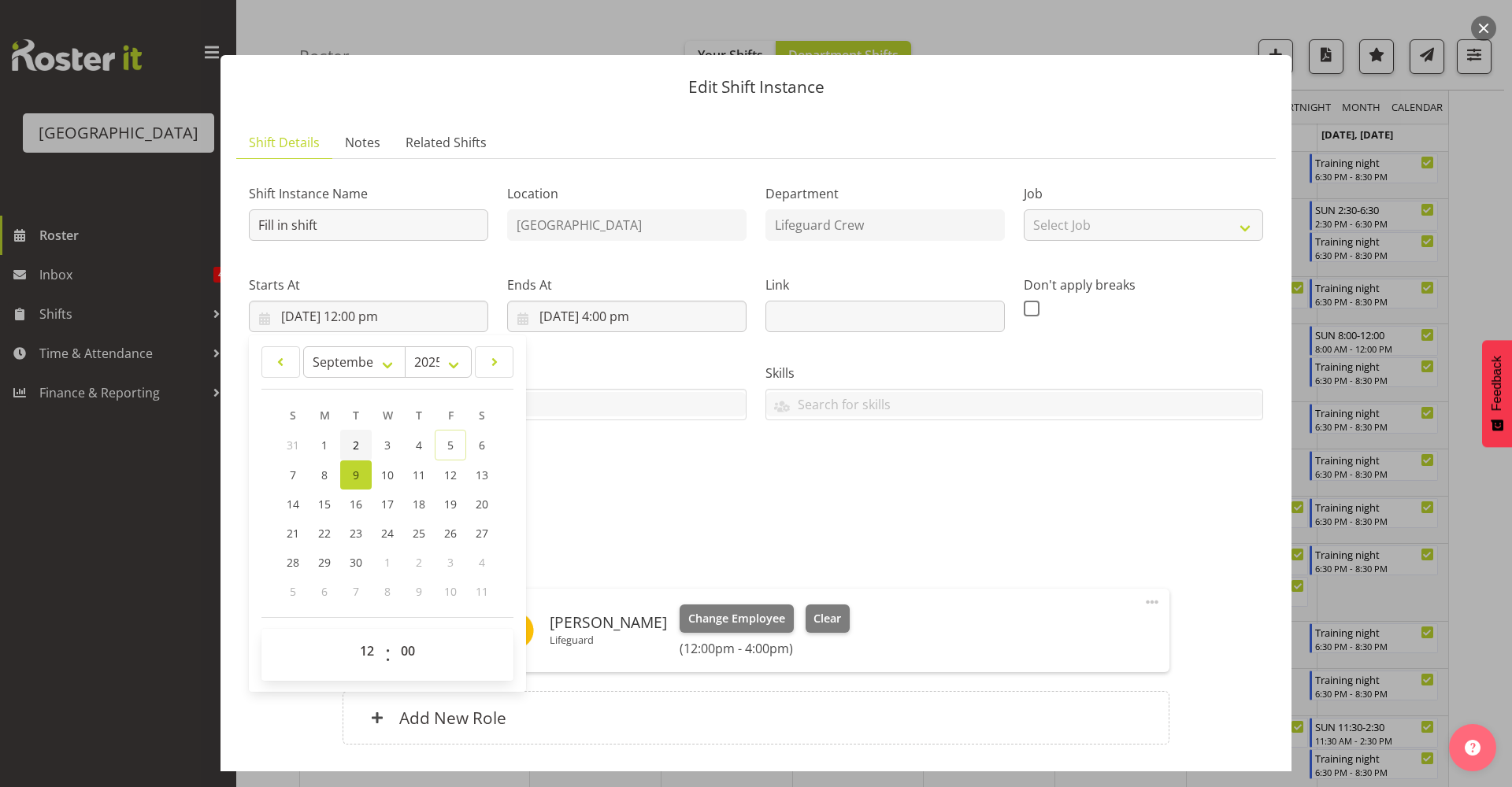
click at [359, 443] on link "2" at bounding box center [356, 445] width 32 height 31
click at [359, 468] on link "9" at bounding box center [356, 474] width 32 height 29
type input "[DATE] 12:00 pm"
click at [703, 483] on div "Shift Instance Name Fill in shift Location [GEOGRAPHIC_DATA] Department Lifegua…" at bounding box center [756, 333] width 1033 height 344
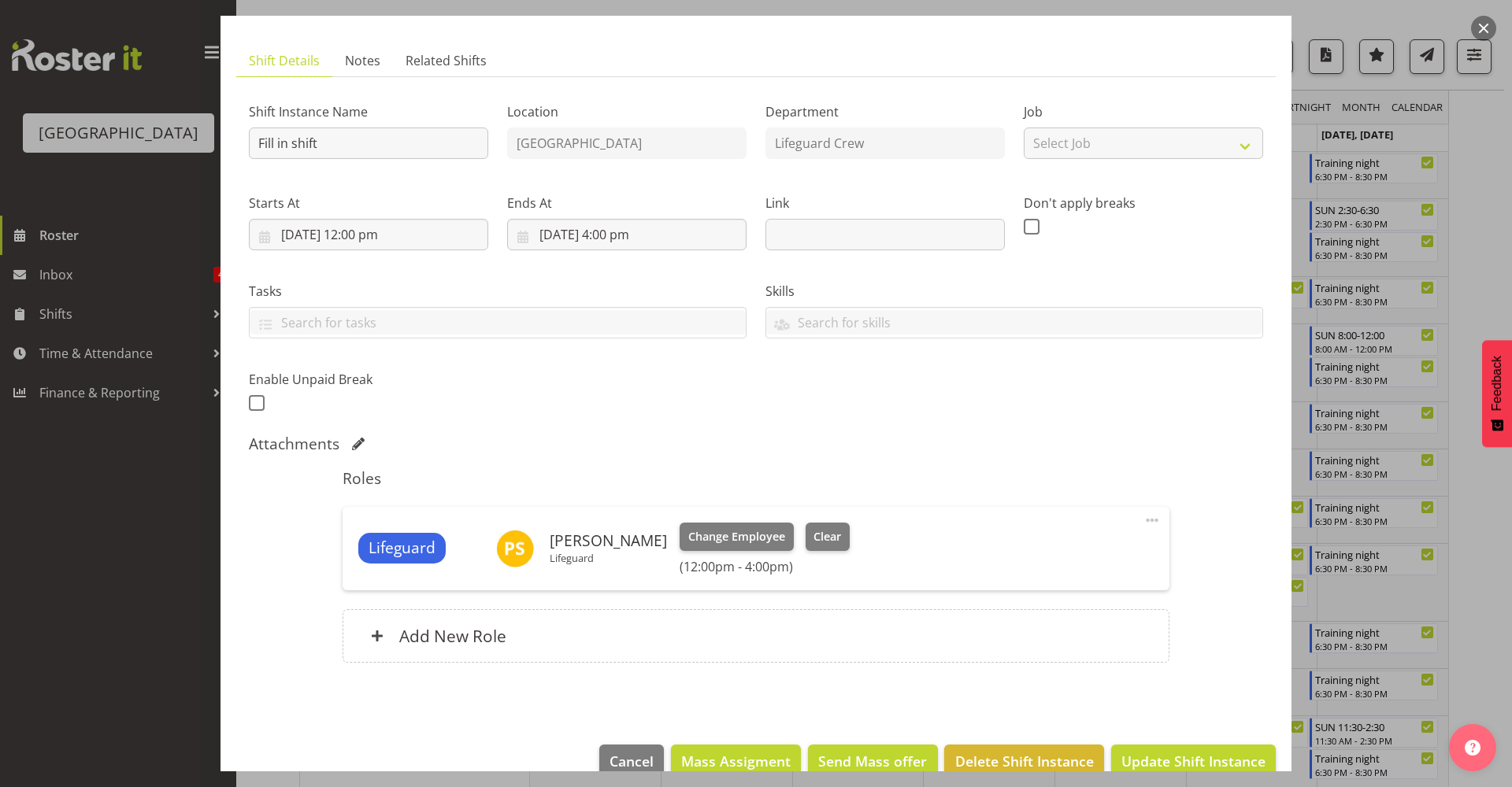
scroll to position [114, 0]
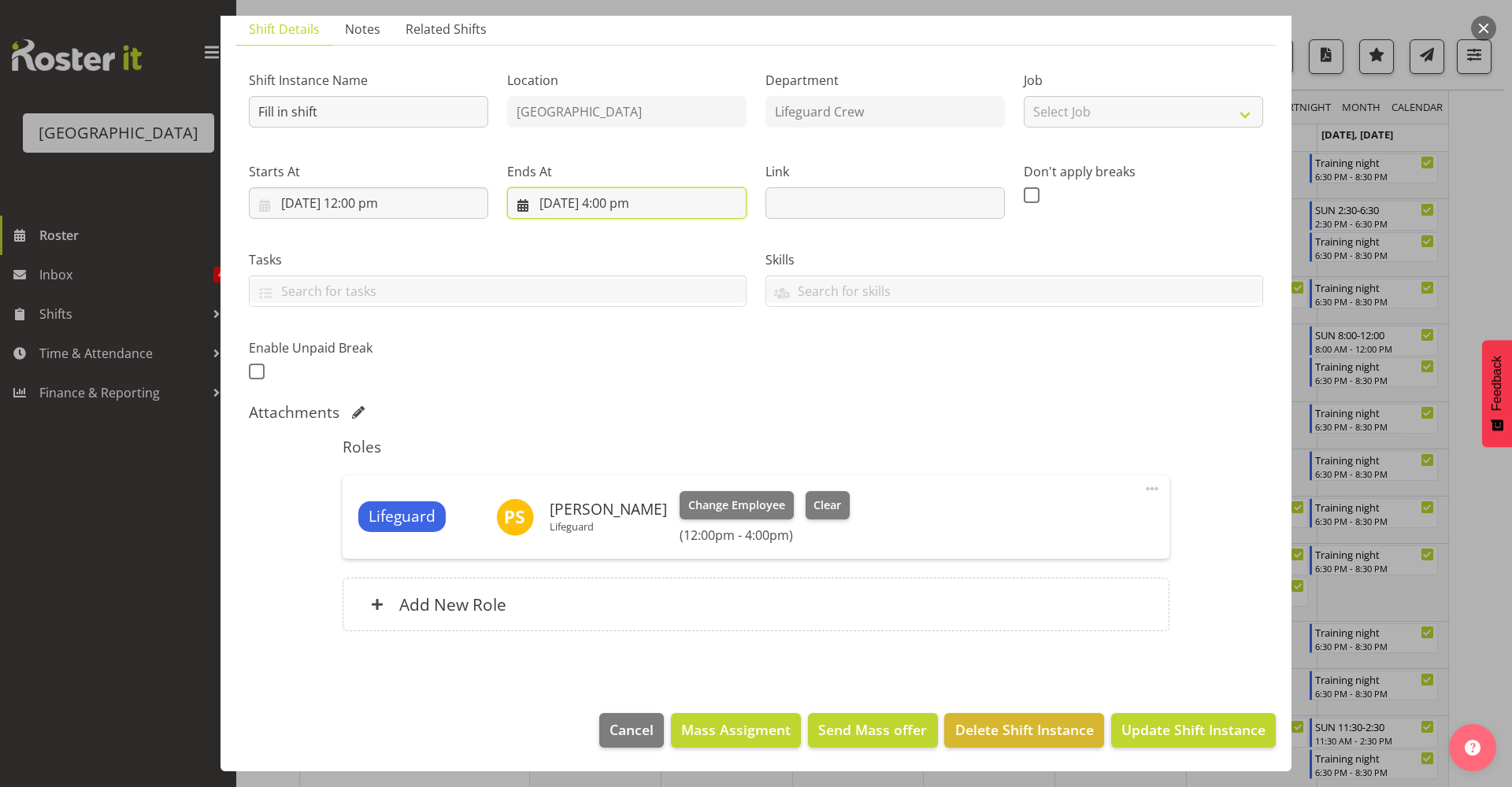
click at [626, 207] on input "[DATE] 4:00 pm" at bounding box center [627, 203] width 240 height 32
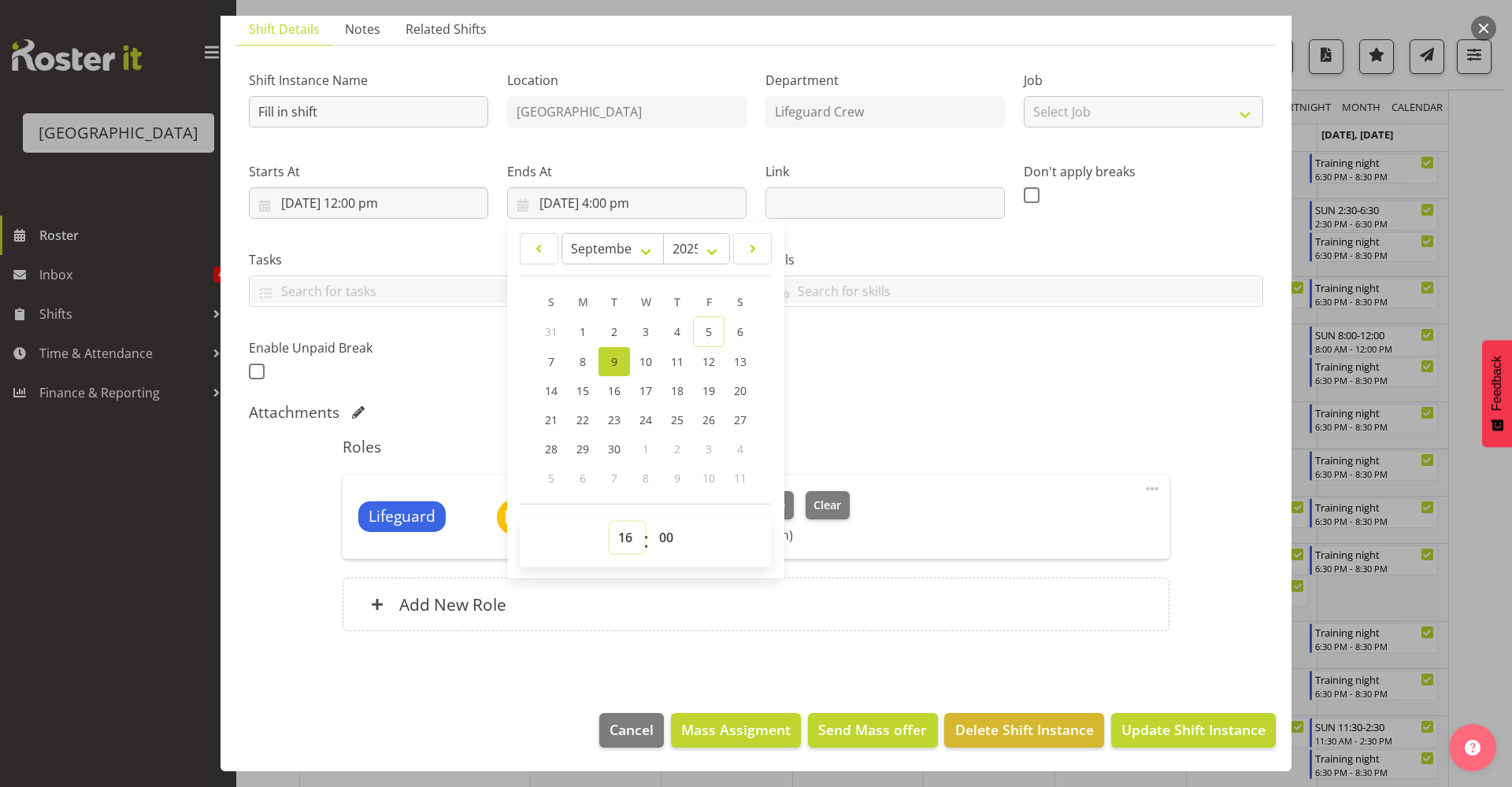
click at [619, 533] on select "00 01 02 03 04 05 06 07 08 09 10 11 12 13 14 15 16 17 18 19 20 21 22 23" at bounding box center [627, 538] width 35 height 32
select select "18"
click at [610, 522] on select "00 01 02 03 04 05 06 07 08 09 10 11 12 13 14 15 16 17 18 19 20 21 22 23" at bounding box center [627, 538] width 35 height 32
type input "[DATE] 6:00 pm"
click at [993, 460] on div "Roles Lifeguard [PERSON_NAME] Lifeguard Change Employee Clear (12:00pm - 6:00pm…" at bounding box center [756, 539] width 844 height 221
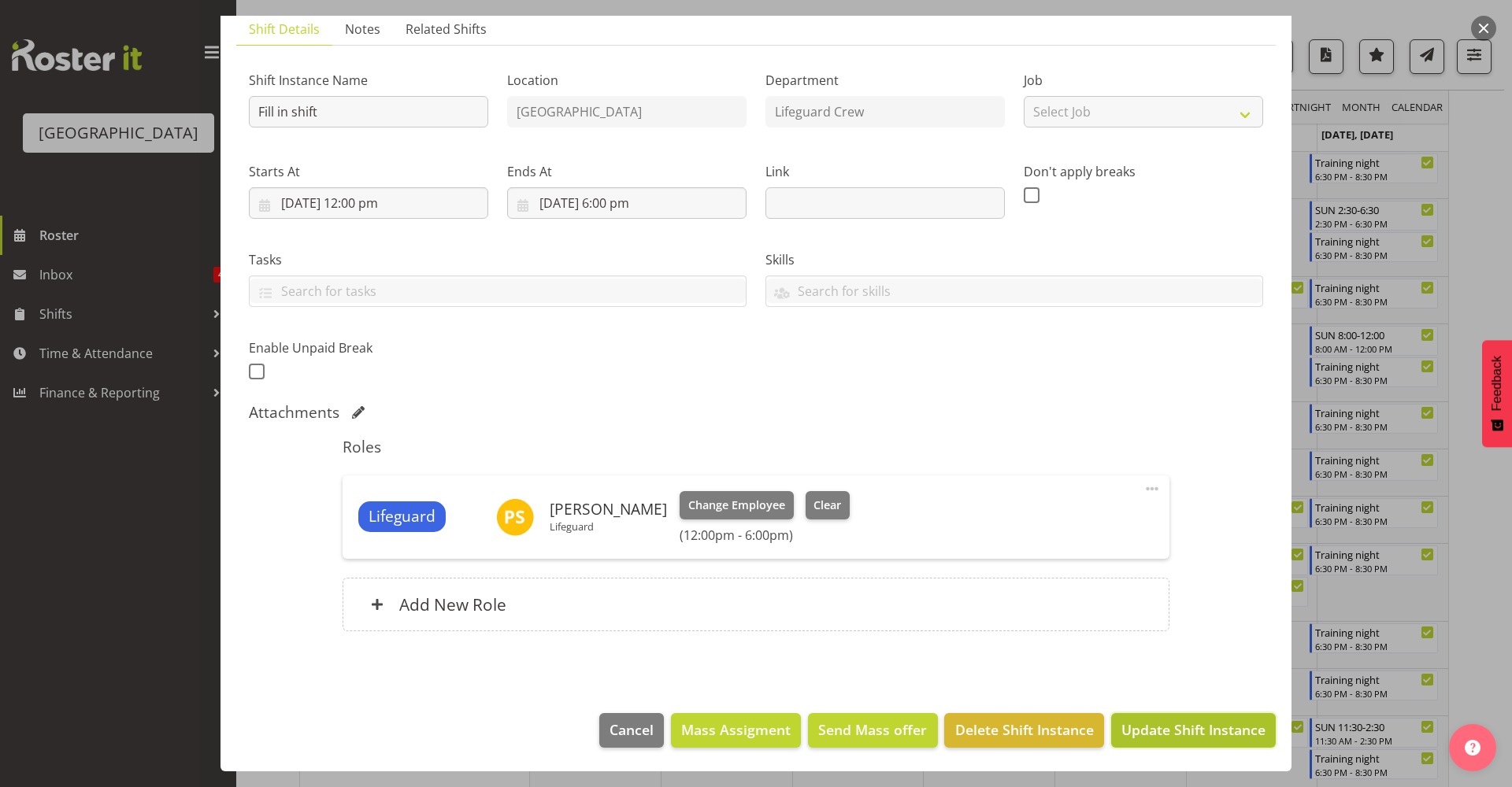
click at [1174, 730] on span "Update Shift Instance" at bounding box center [1193, 729] width 144 height 21
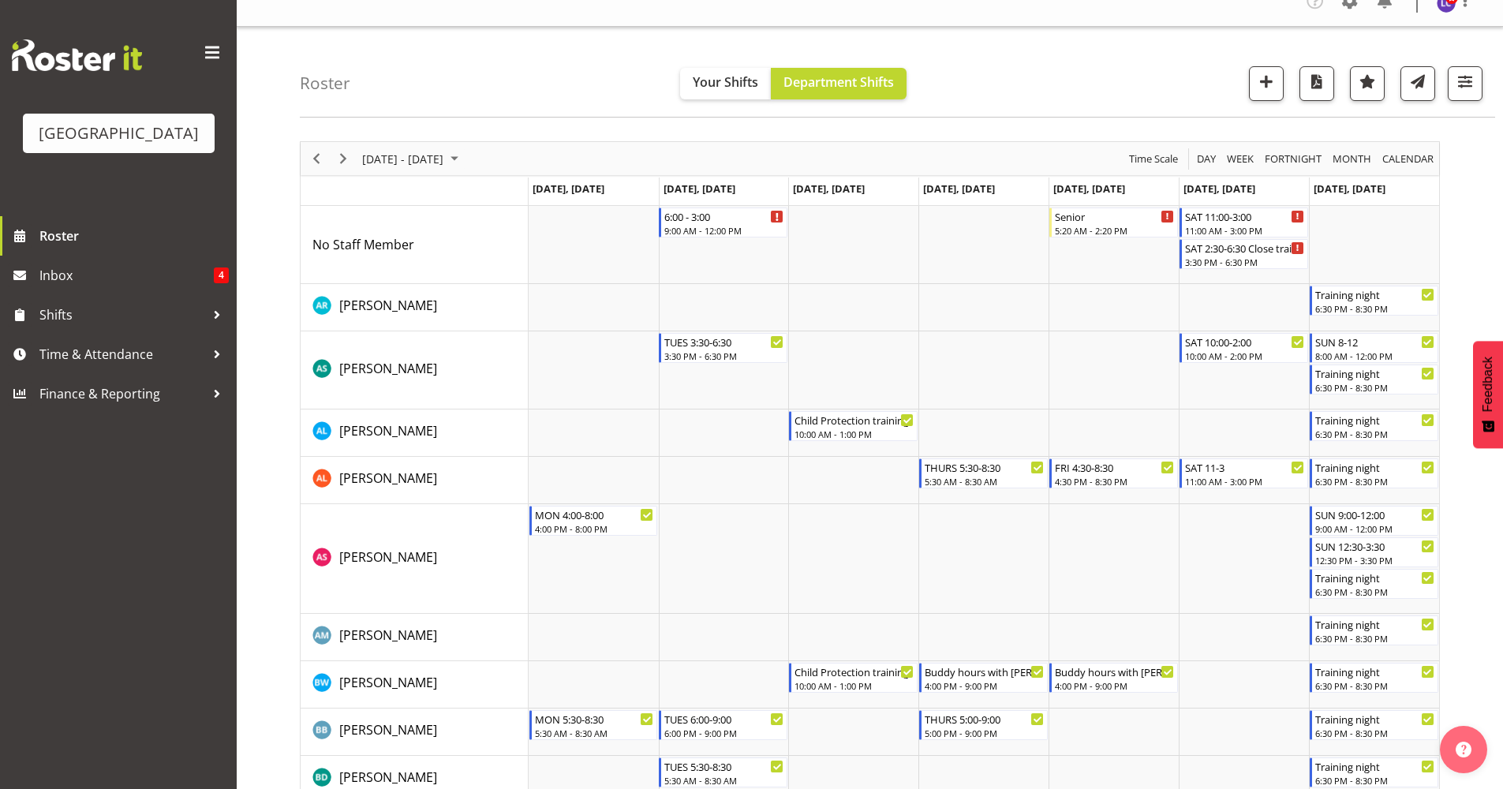
scroll to position [0, 0]
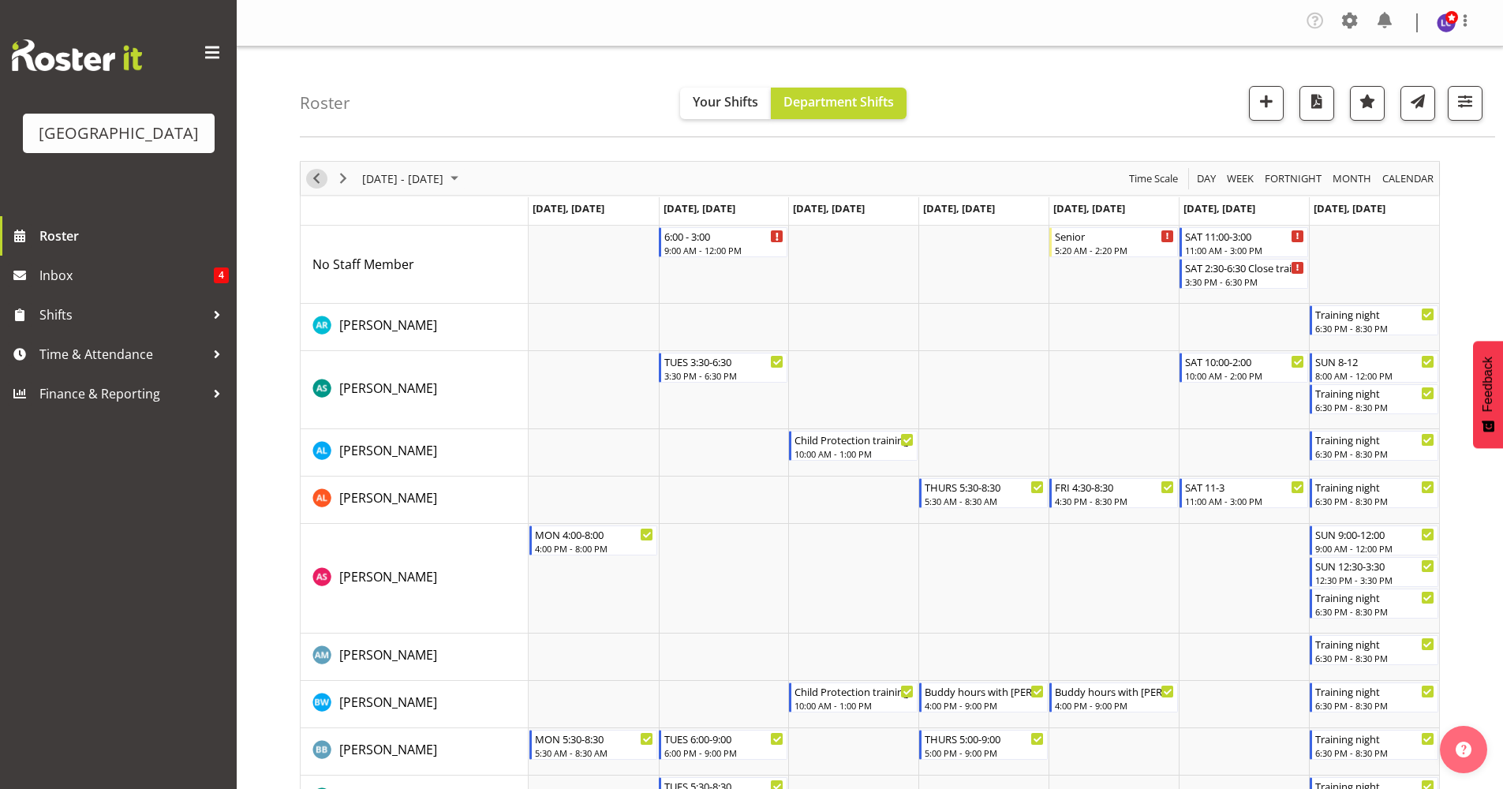
click at [318, 184] on span "Previous" at bounding box center [316, 179] width 19 height 20
